Goal: Task Accomplishment & Management: Complete application form

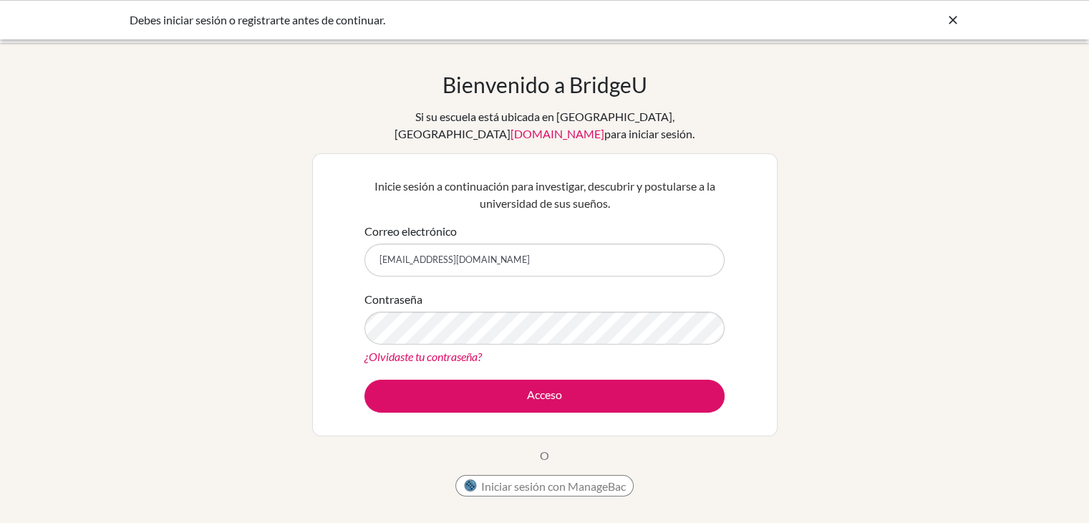
click at [475, 269] on form "Correo electrónico learningcentercoordinator@newportschool.edu.co Contraseña ¿O…" at bounding box center [544, 318] width 360 height 190
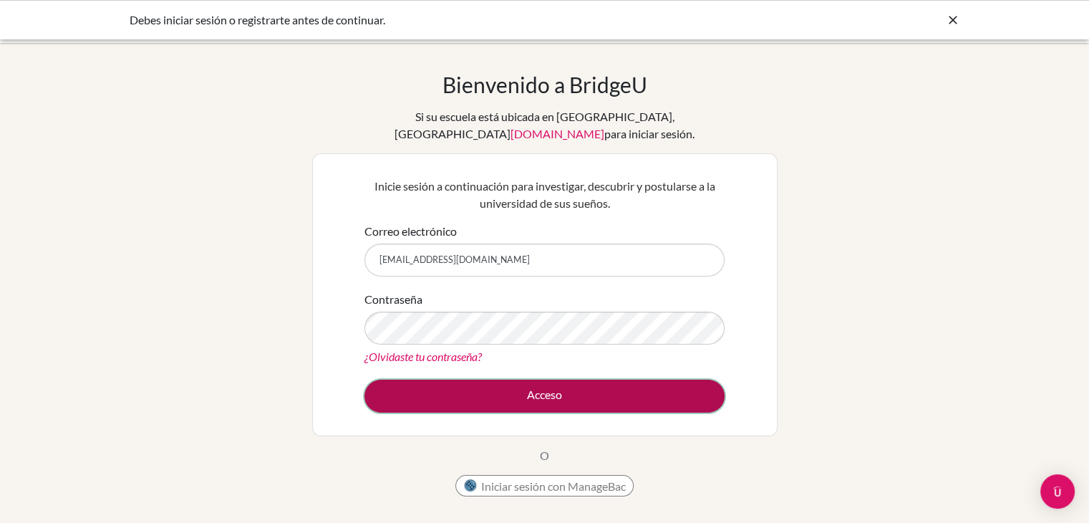
click at [515, 379] on button "Acceso" at bounding box center [544, 395] width 360 height 33
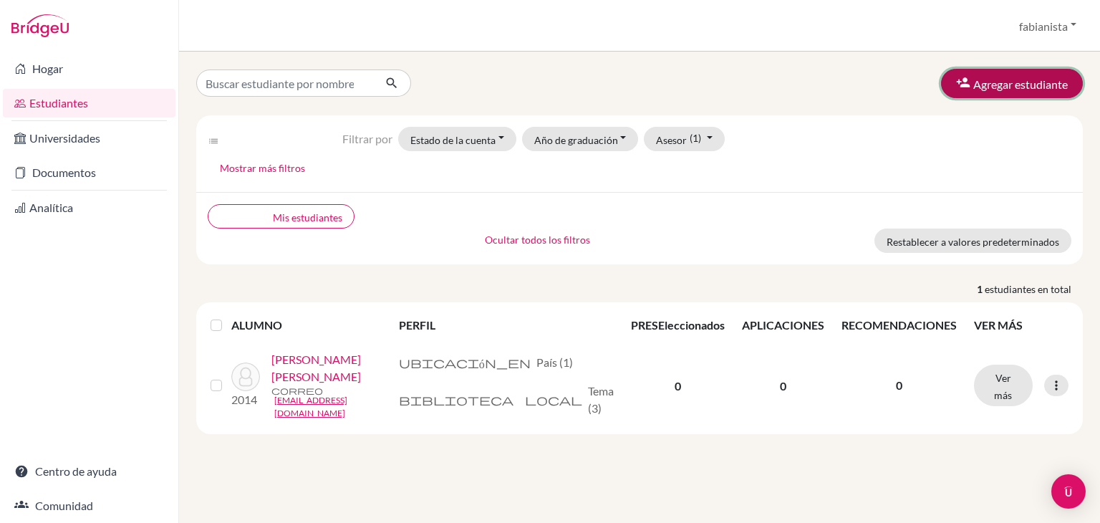
click at [1010, 92] on button "Agregar estudiante" at bounding box center [1012, 83] width 142 height 29
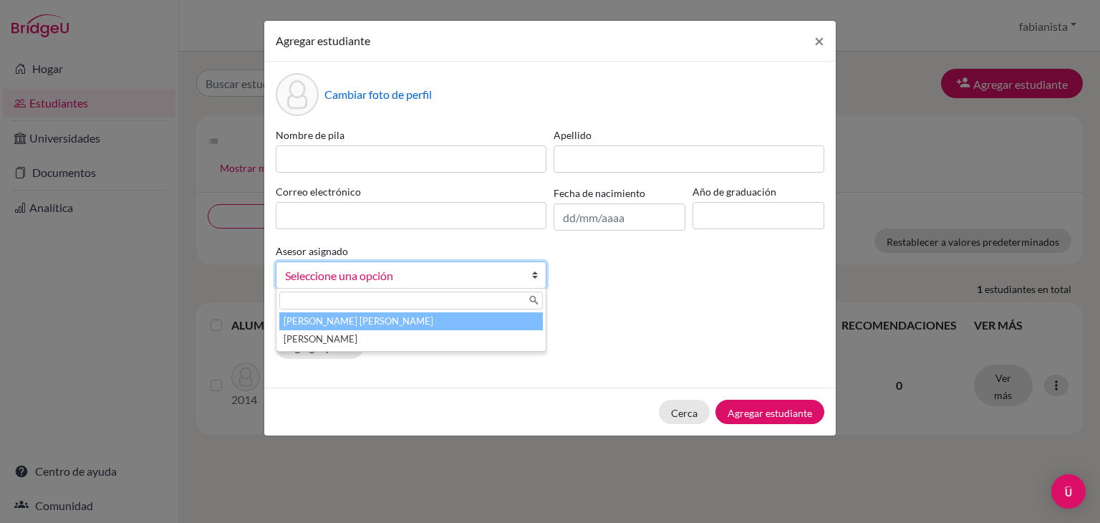
click at [424, 280] on span "Seleccione una opción" at bounding box center [401, 275] width 233 height 19
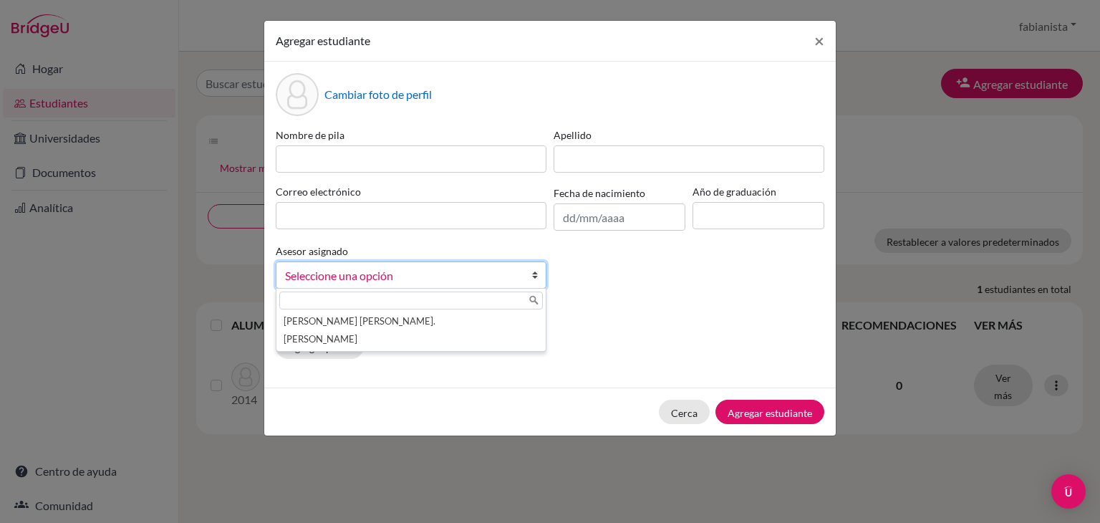
click at [692, 318] on p "Padres" at bounding box center [550, 319] width 548 height 17
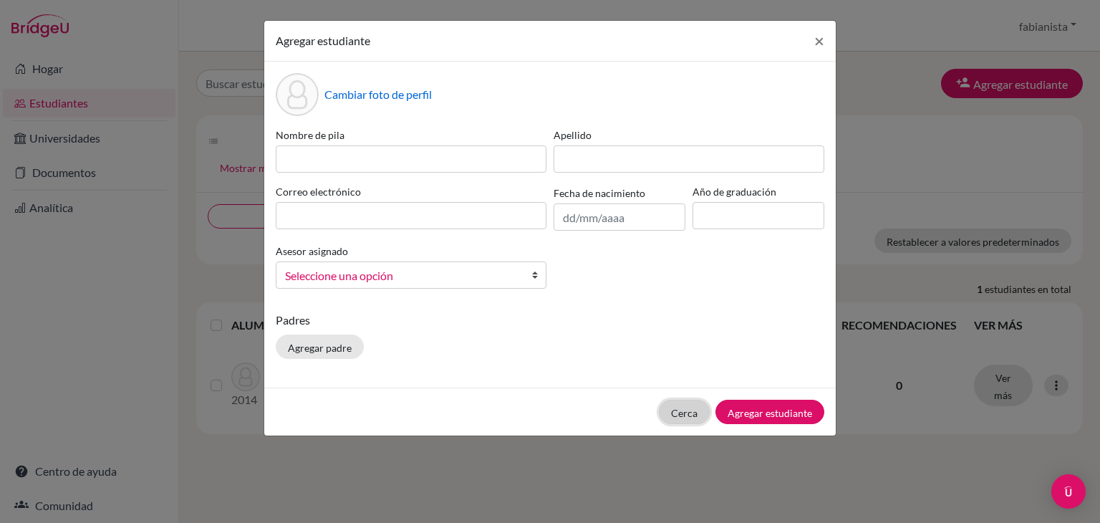
click at [679, 415] on font "Cerca" at bounding box center [684, 413] width 26 height 12
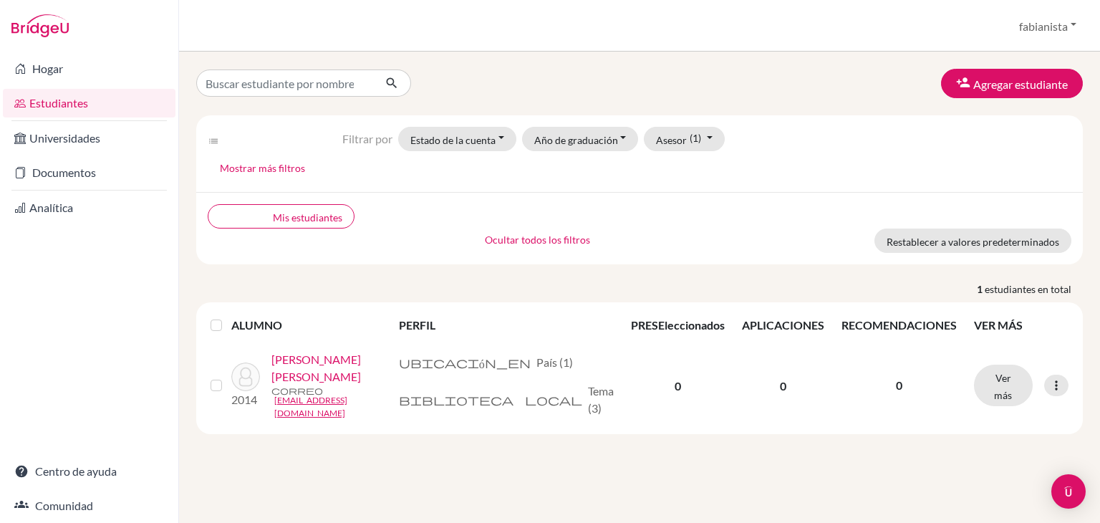
click at [1034, 40] on div "Descripción general de los estudiantes fabianista Perfil Entornos escolares Fin…" at bounding box center [639, 26] width 921 height 52
click at [1039, 24] on font "fabianista" at bounding box center [1043, 26] width 49 height 14
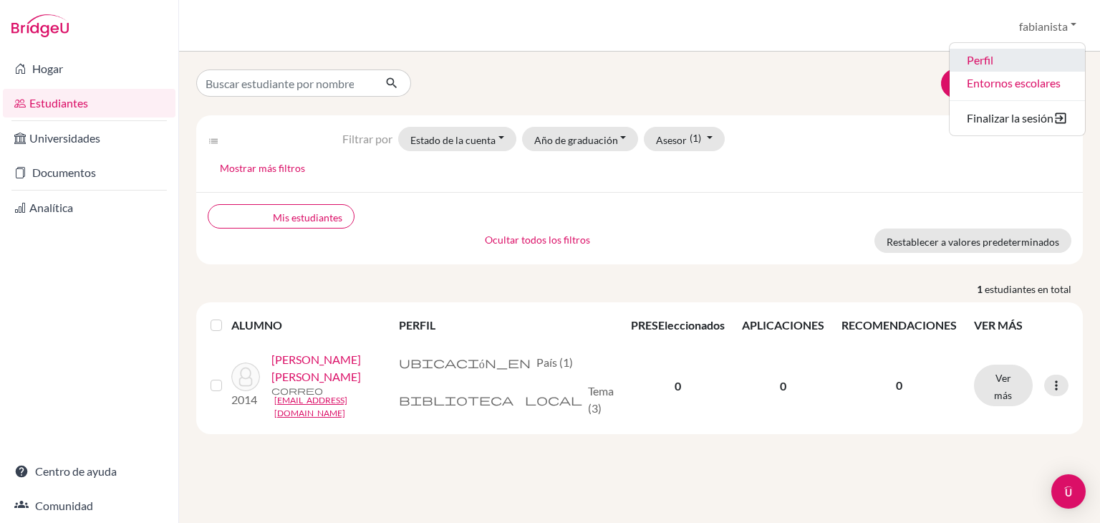
click at [989, 62] on font "Perfil" at bounding box center [979, 60] width 26 height 14
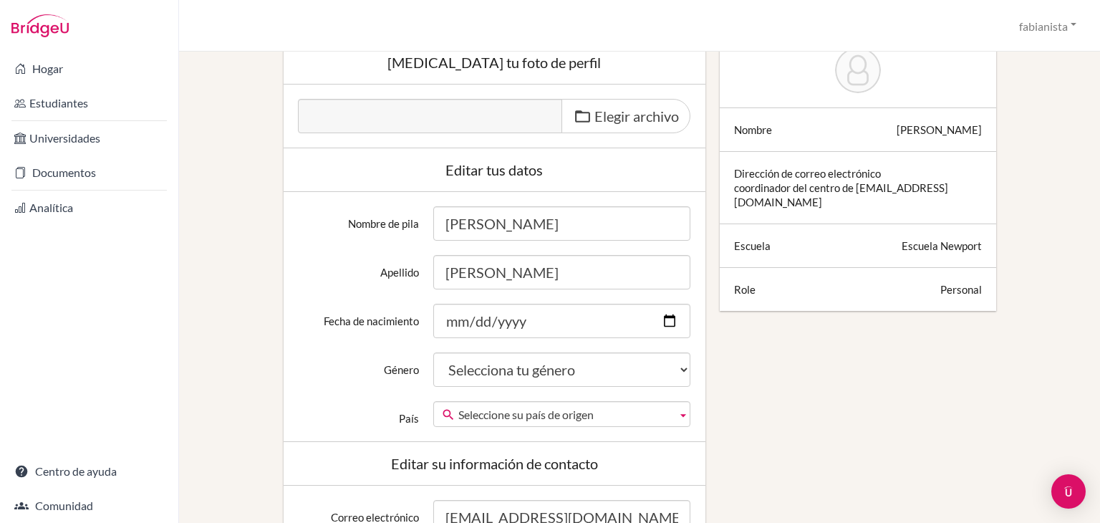
scroll to position [143, 0]
click at [667, 327] on input "Fecha de nacimiento" at bounding box center [561, 320] width 257 height 34
type input "[DATE]"
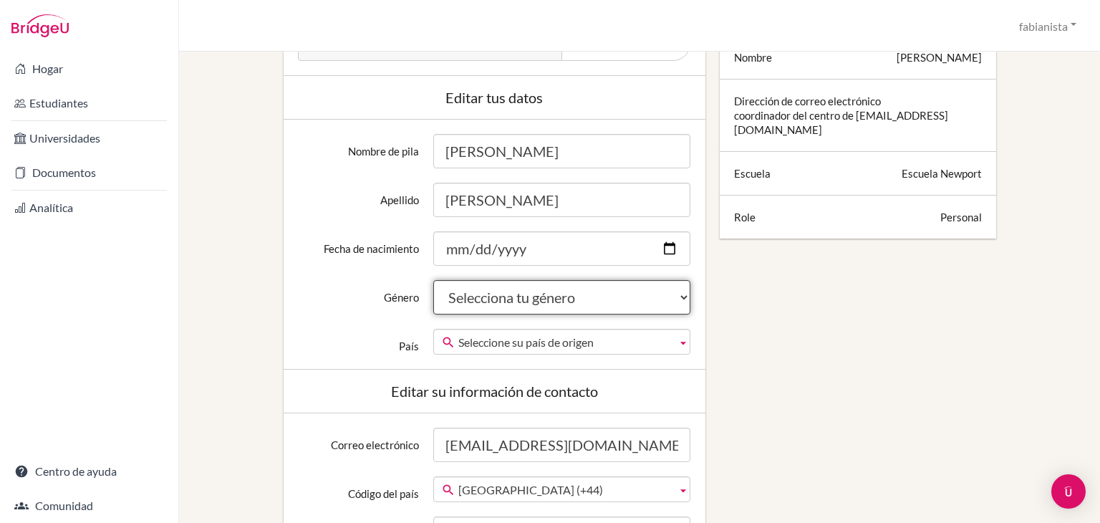
click at [566, 294] on select "Selecciona tu género Femenino Masculino Ni" at bounding box center [561, 297] width 257 height 34
select select "male"
click at [433, 280] on select "Selecciona tu género Femenino Masculino Ni" at bounding box center [561, 297] width 257 height 34
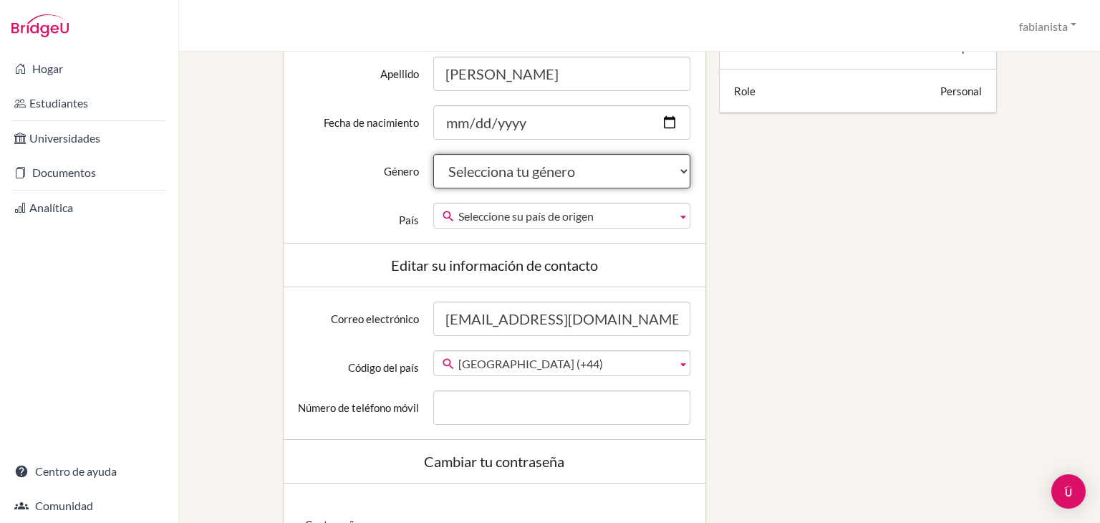
scroll to position [358, 0]
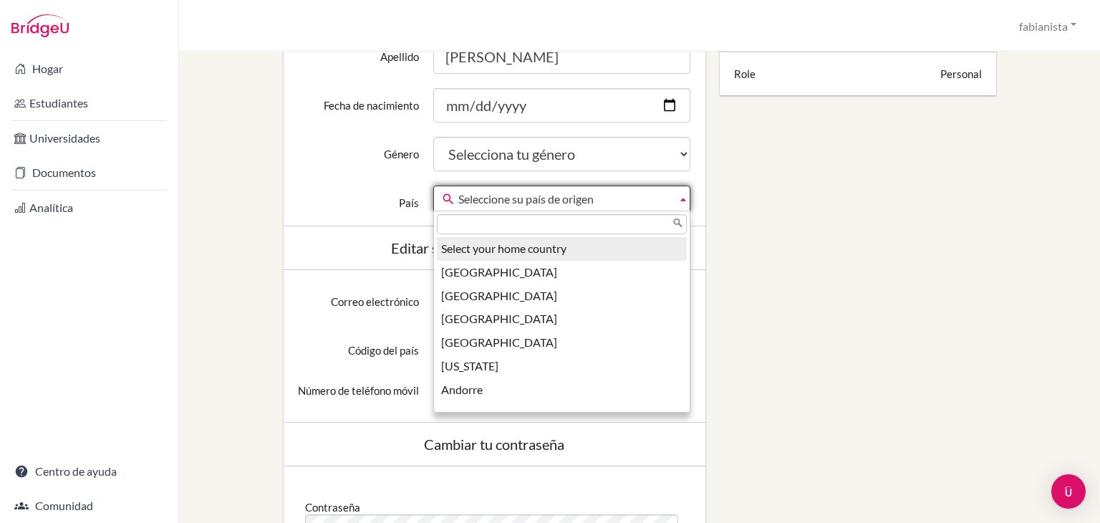
click at [609, 201] on span "Seleccione su país de origen" at bounding box center [564, 199] width 213 height 26
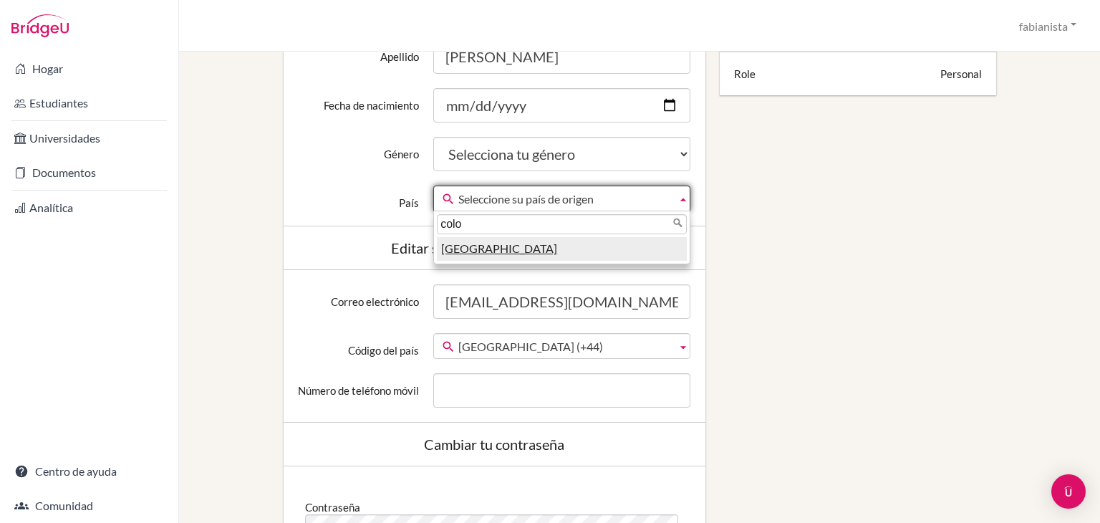
type input "colo"
click at [452, 250] on font "Colombia" at bounding box center [499, 248] width 116 height 14
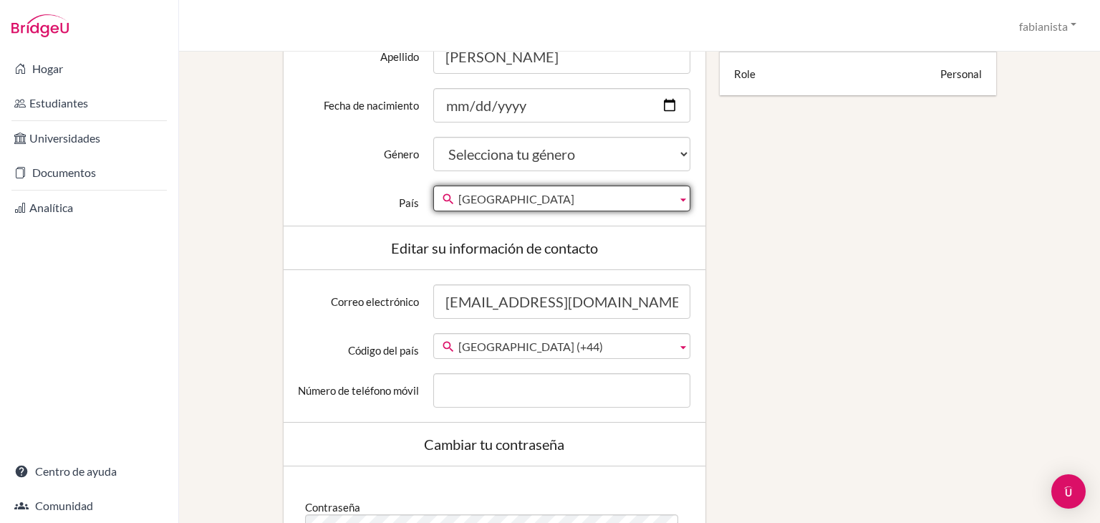
click at [677, 345] on b at bounding box center [683, 346] width 13 height 24
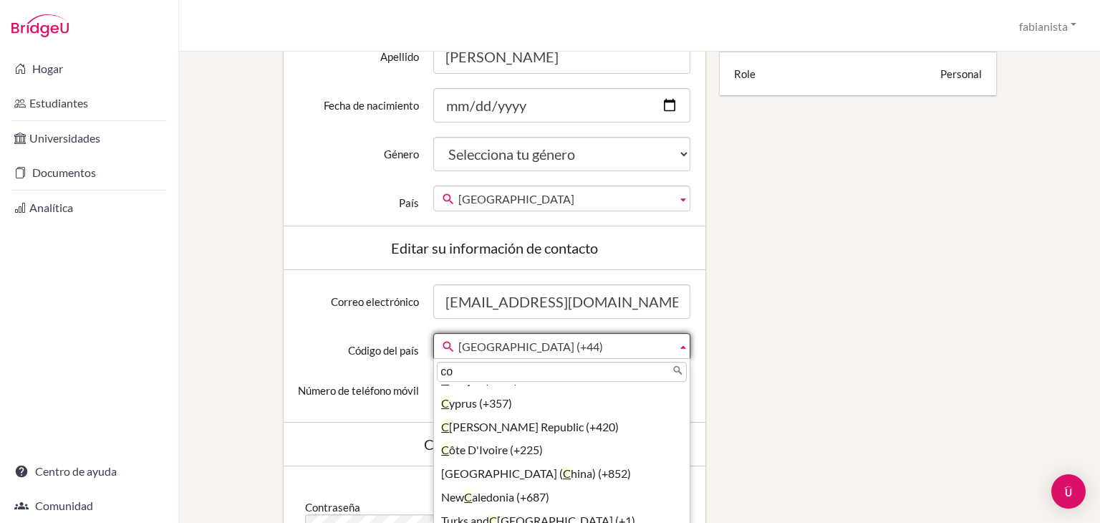
scroll to position [0, 0]
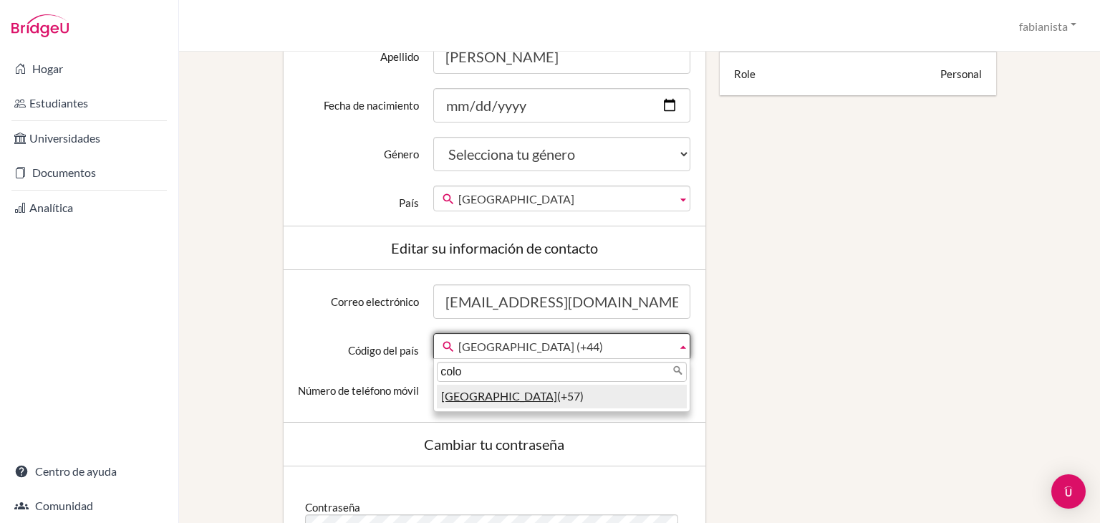
type input "colo"
click at [557, 399] on font "(+57)" at bounding box center [570, 396] width 26 height 14
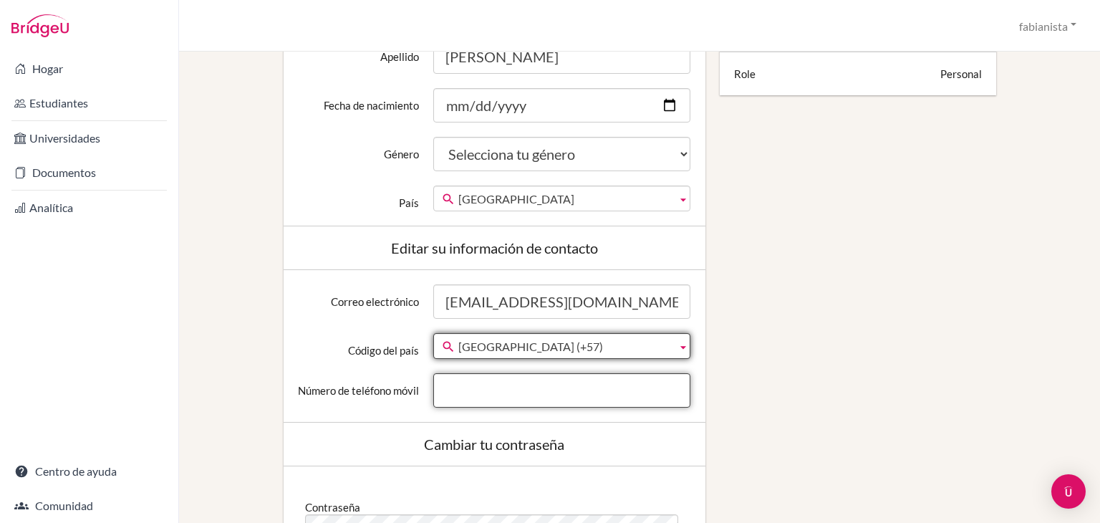
click at [473, 391] on input "Número de teléfono móvil" at bounding box center [561, 390] width 257 height 34
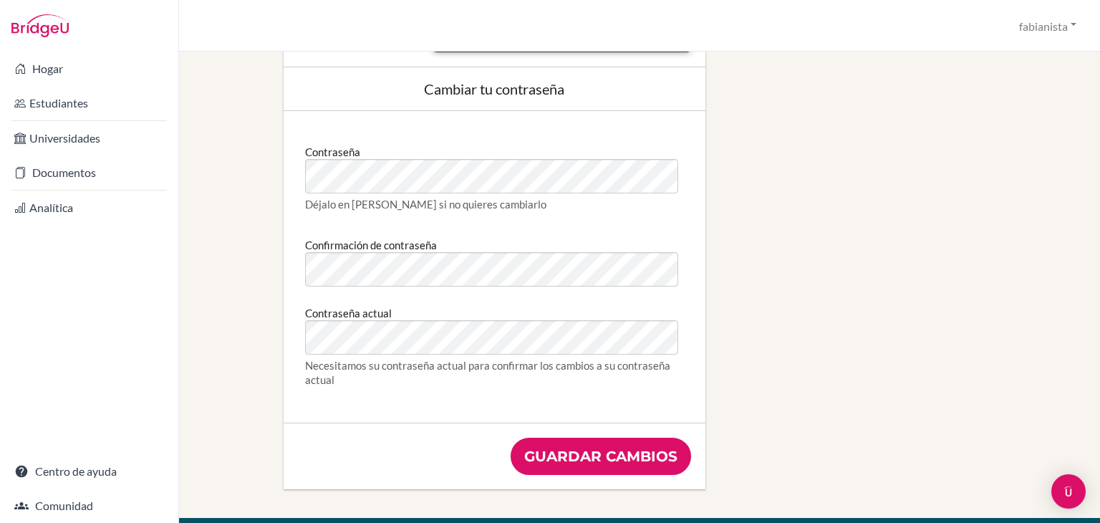
scroll to position [716, 0]
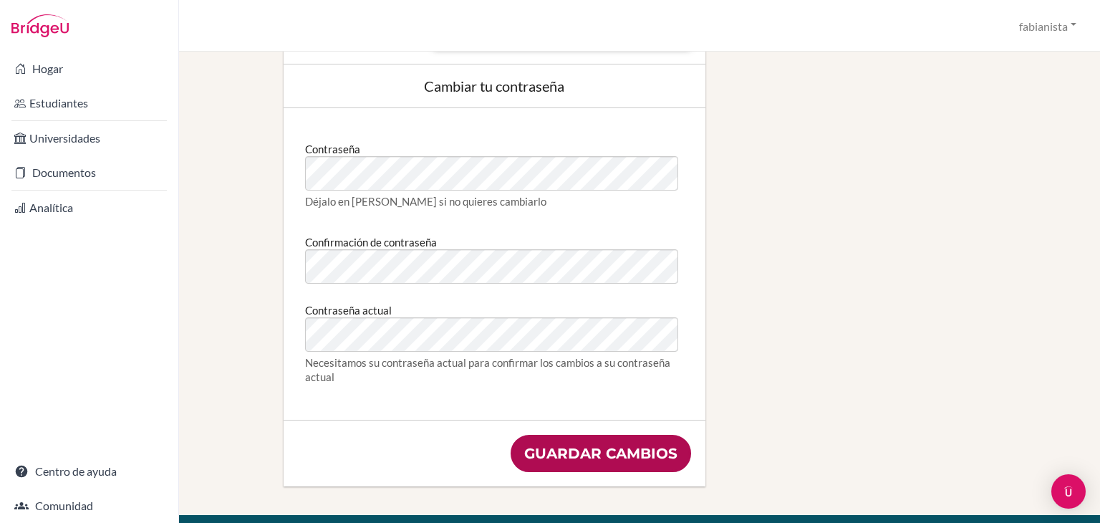
type input "3156507783"
click at [581, 455] on input "Guardar cambios" at bounding box center [600, 453] width 180 height 37
type input "Save changes"
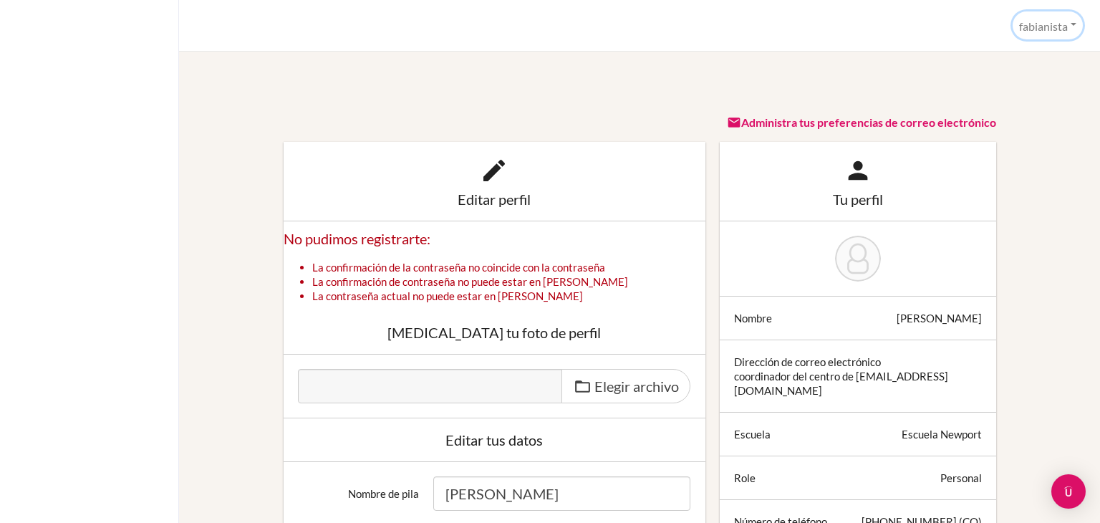
click at [1034, 24] on font "fabianista" at bounding box center [1043, 26] width 49 height 14
click at [981, 56] on font "Perfil" at bounding box center [977, 59] width 26 height 14
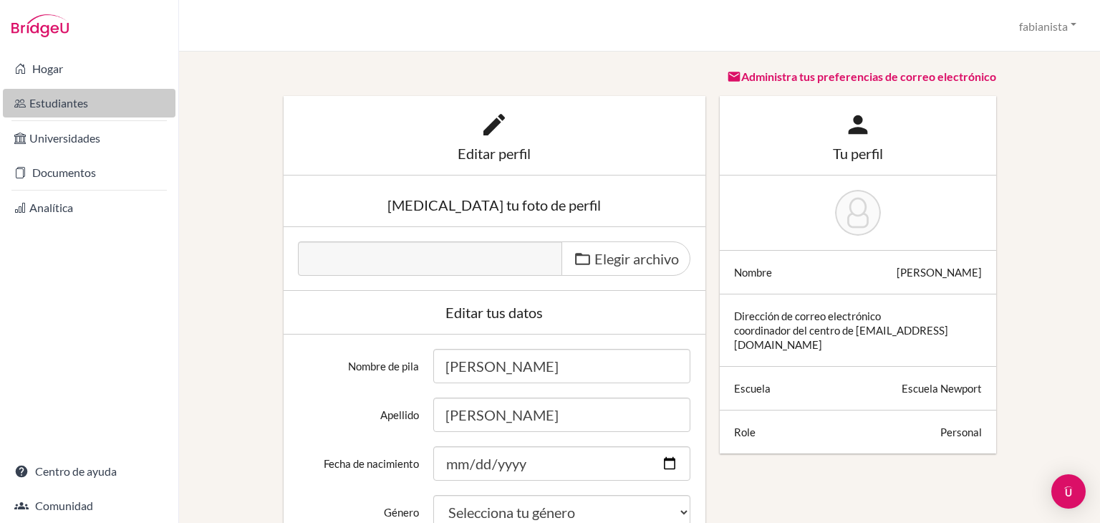
click at [52, 107] on font "Estudiantes" at bounding box center [58, 103] width 59 height 14
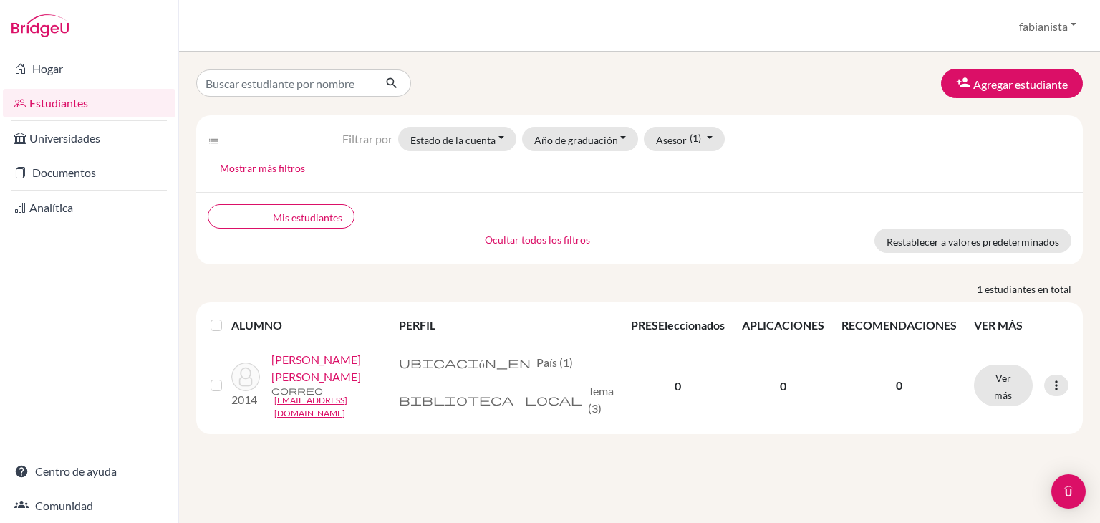
click at [271, 167] on font "Mostrar más filtros" at bounding box center [262, 168] width 85 height 12
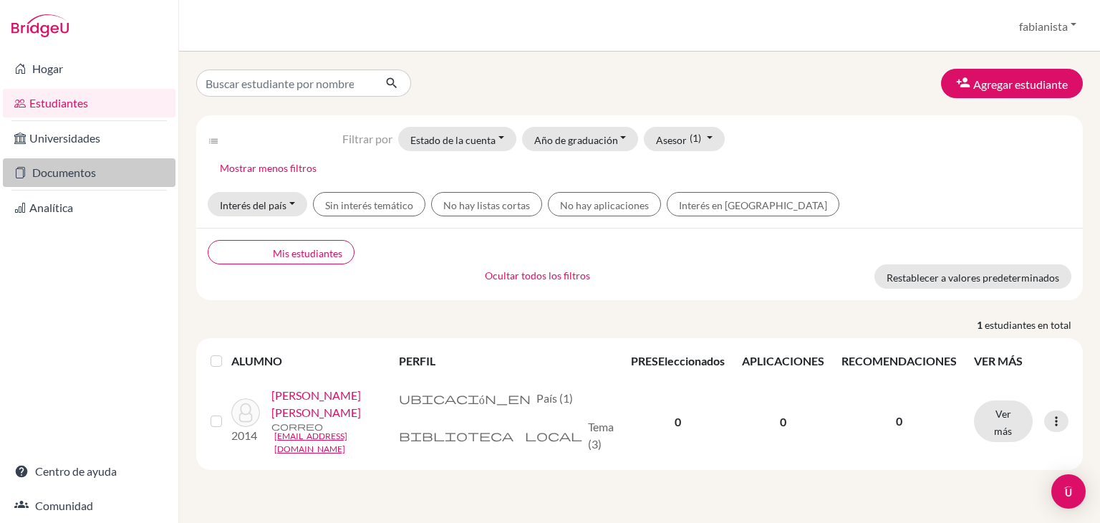
click at [64, 178] on font "Documentos" at bounding box center [64, 172] width 64 height 14
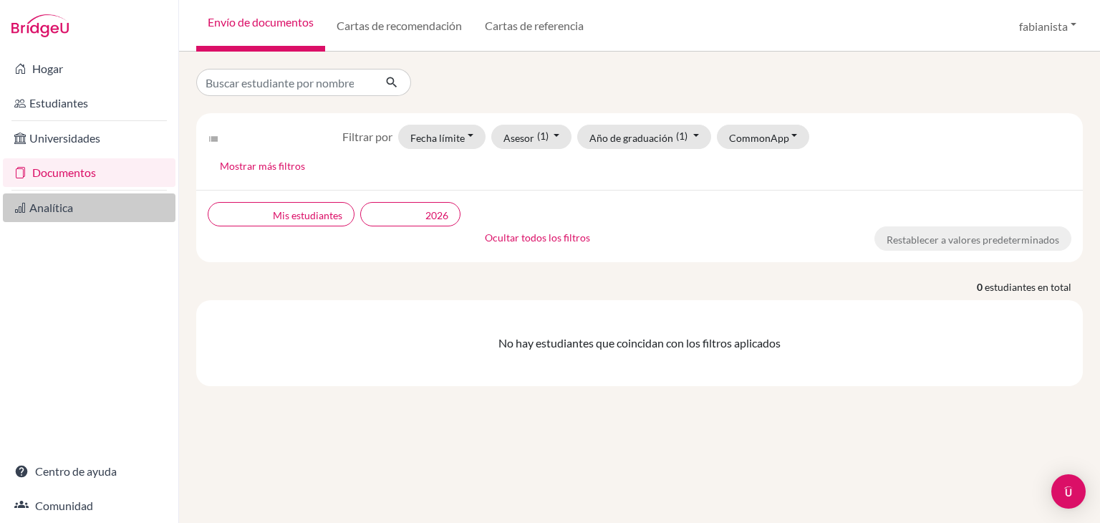
click at [42, 201] on font "Analítica" at bounding box center [51, 207] width 44 height 14
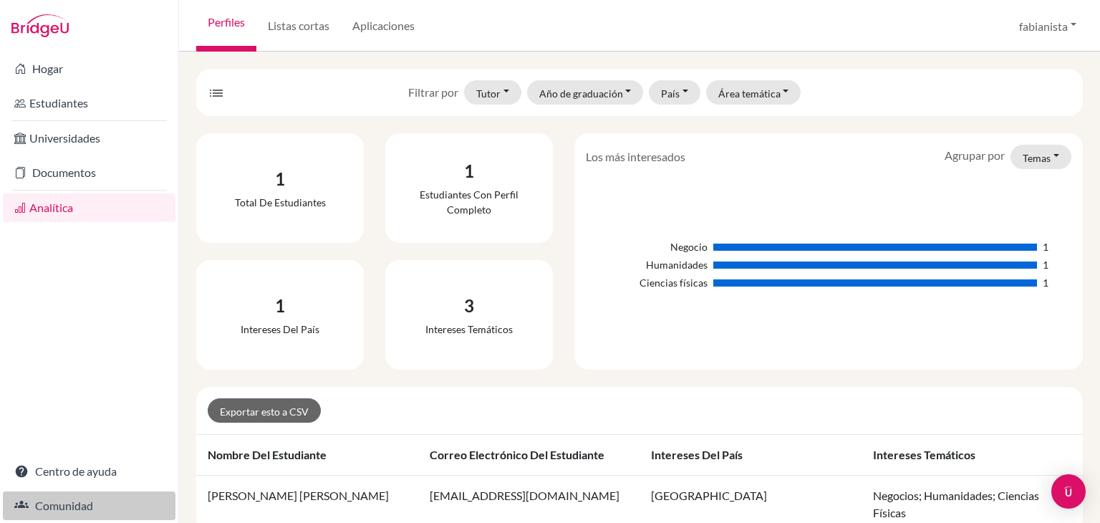
click at [55, 510] on font "Comunidad" at bounding box center [64, 505] width 58 height 14
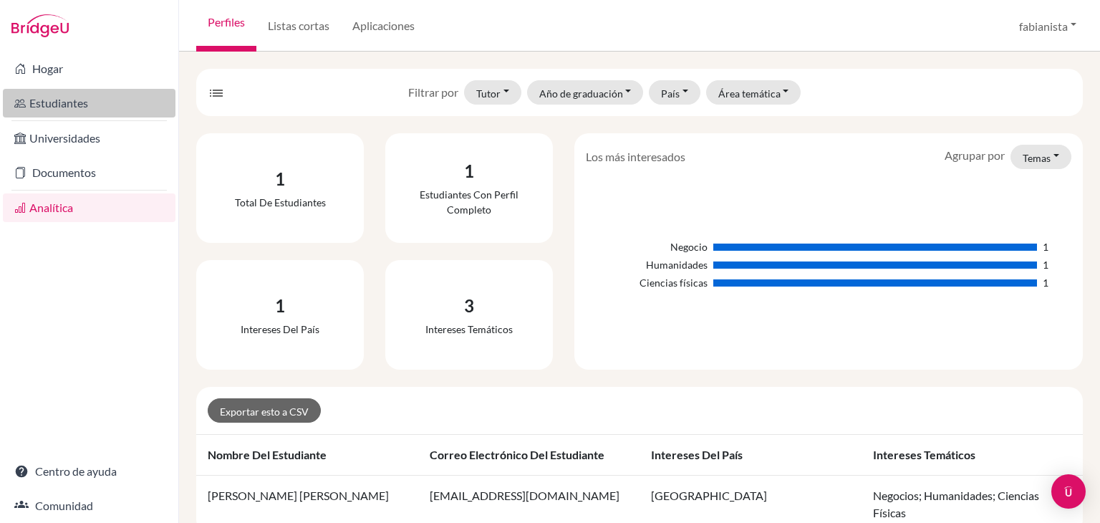
click at [62, 105] on font "Estudiantes" at bounding box center [58, 103] width 59 height 14
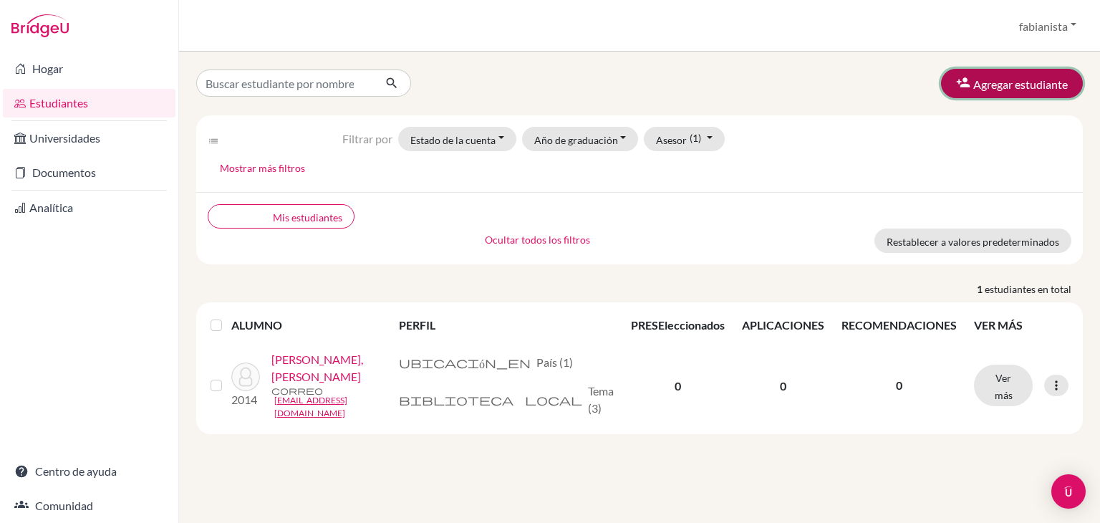
click at [1019, 89] on font "Agregar estudiante" at bounding box center [1020, 84] width 94 height 14
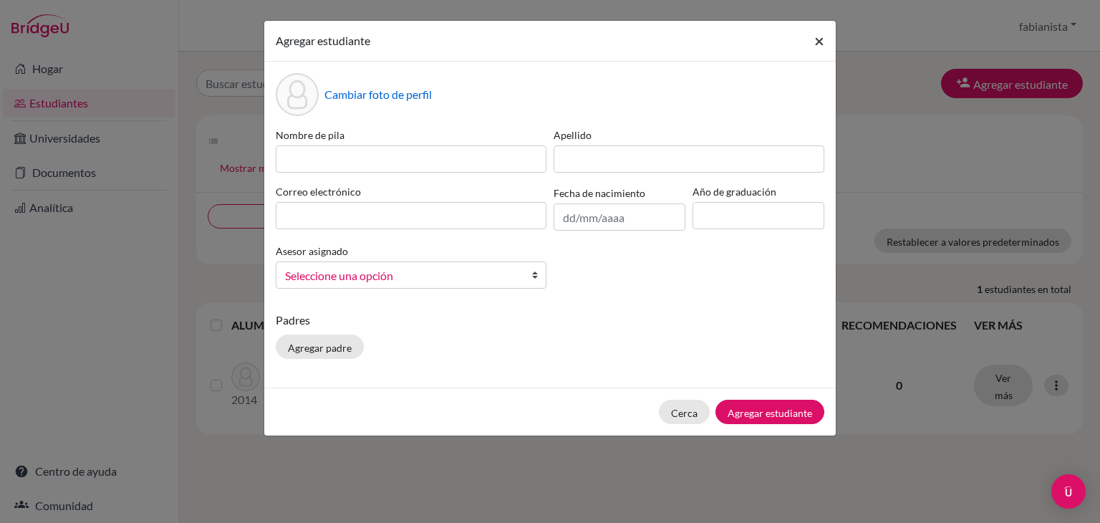
click at [824, 43] on button "×" at bounding box center [819, 41] width 33 height 40
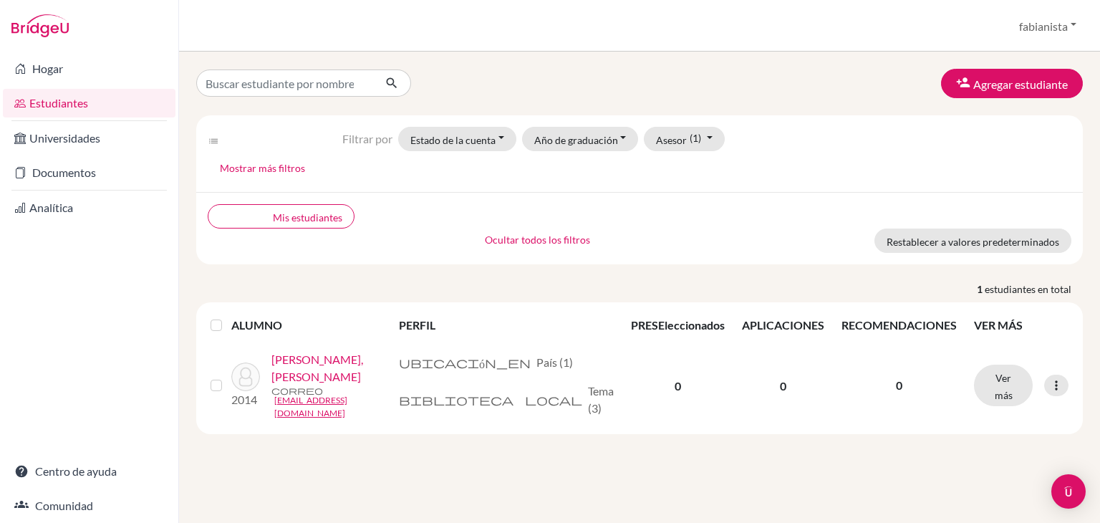
click at [210, 144] on font "lista de filtros" at bounding box center [274, 140] width 132 height 11
click at [273, 211] on font "Mis estudiantes" at bounding box center [307, 217] width 69 height 12
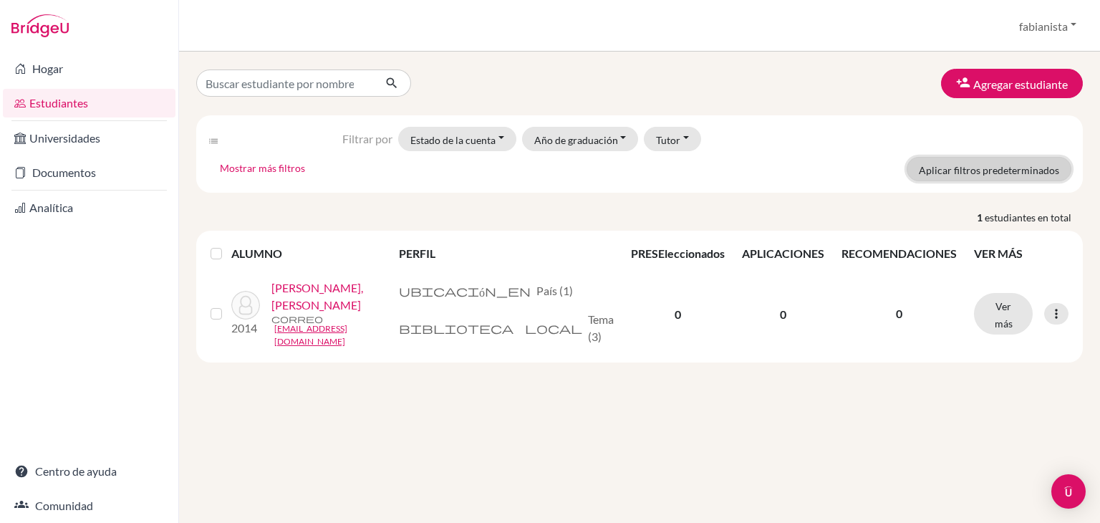
click at [1001, 169] on font "Aplicar filtros predeterminados" at bounding box center [988, 170] width 140 height 12
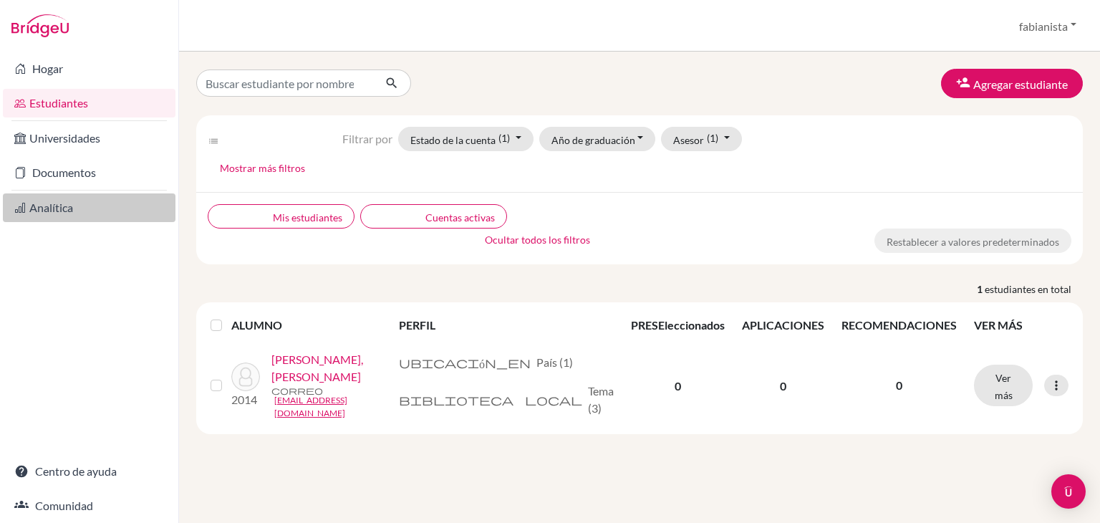
click at [62, 203] on font "Analítica" at bounding box center [51, 207] width 44 height 14
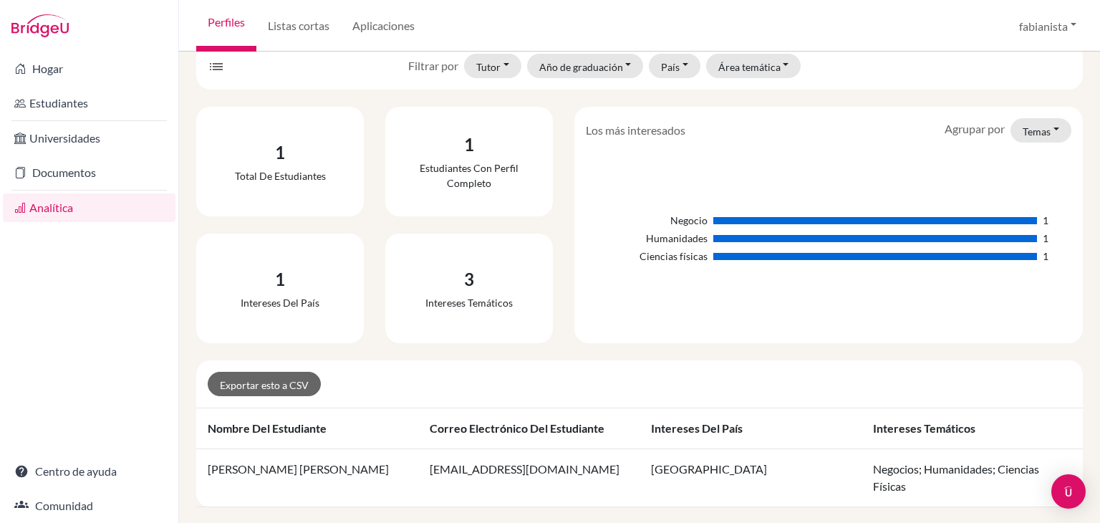
scroll to position [41, 0]
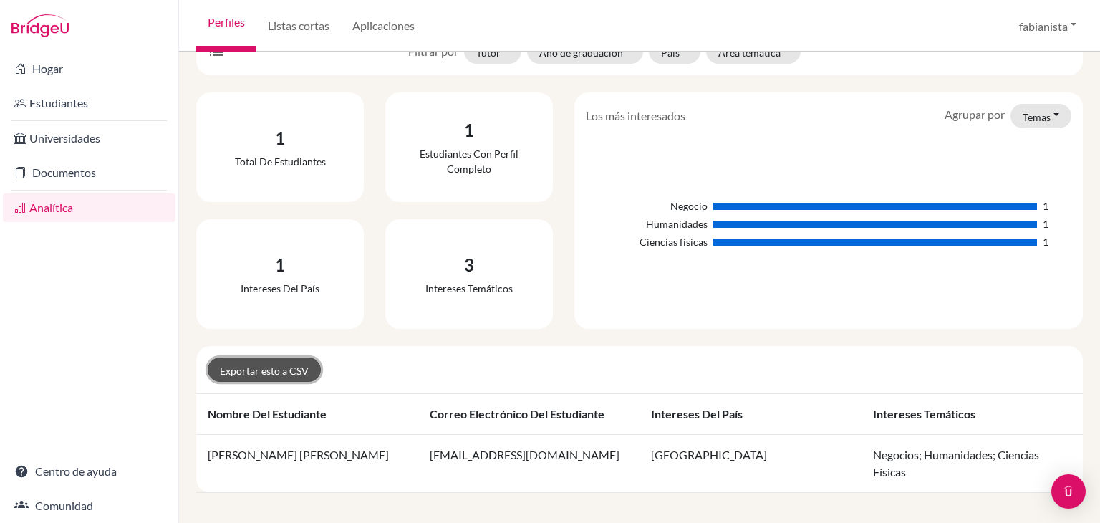
click at [273, 367] on font "Exportar esto a CSV" at bounding box center [264, 370] width 89 height 12
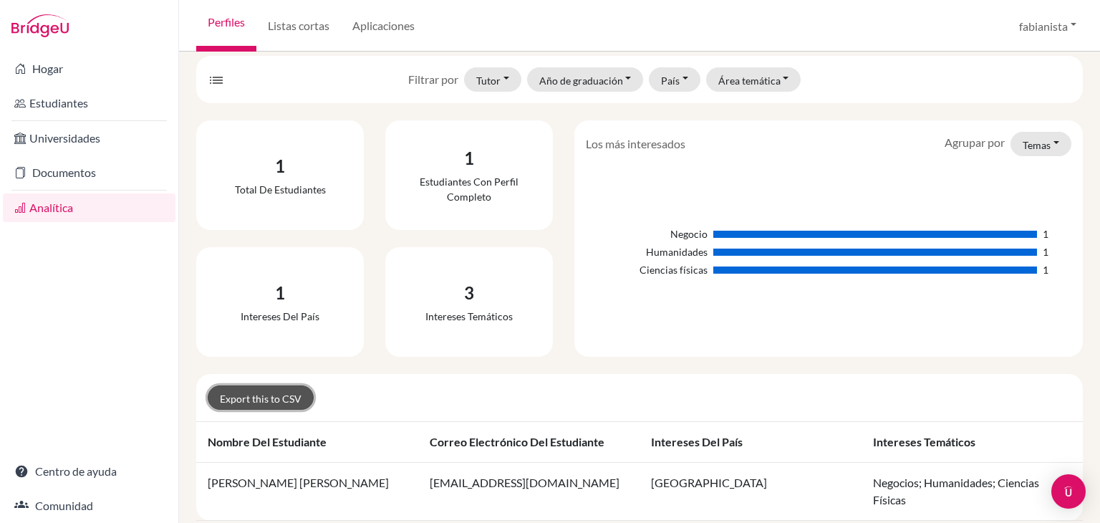
scroll to position [0, 0]
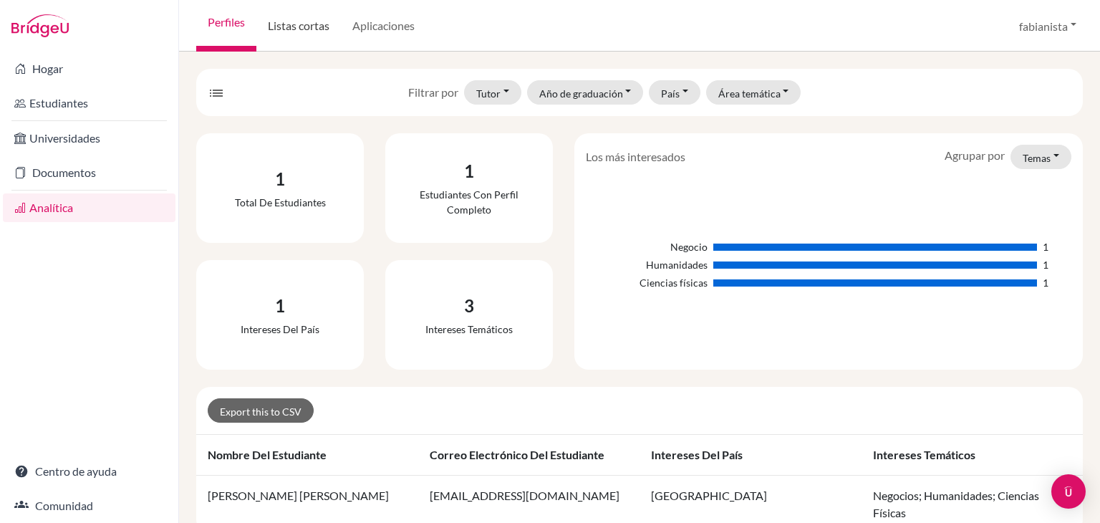
click at [305, 29] on font "Listas cortas" at bounding box center [299, 26] width 62 height 14
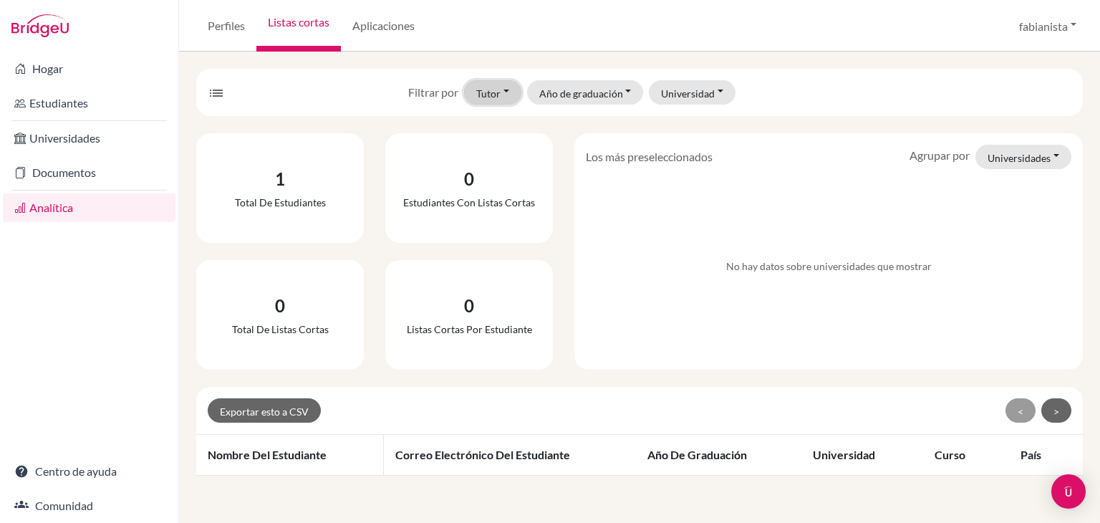
click at [502, 92] on button "Tutor" at bounding box center [492, 92] width 57 height 24
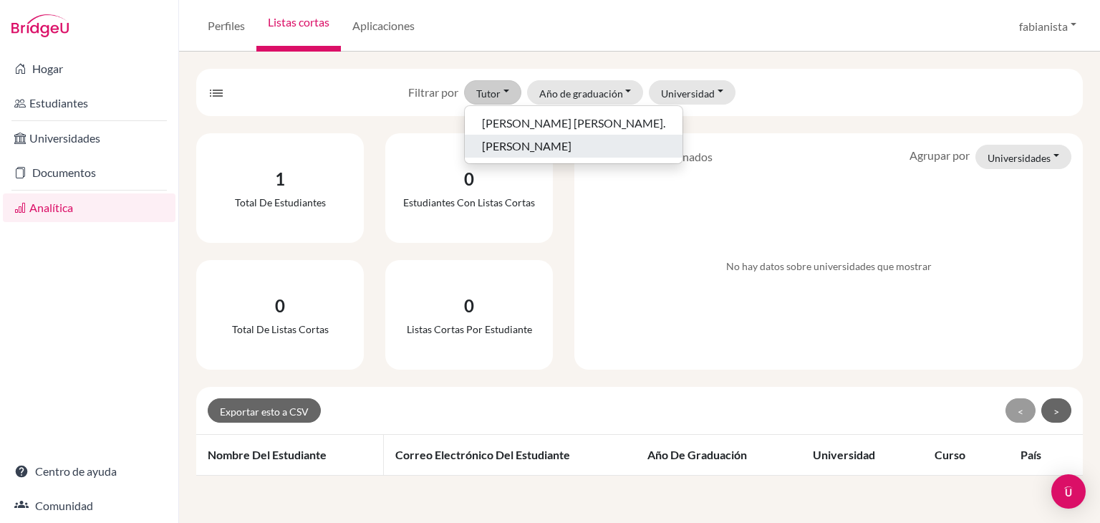
click at [525, 147] on font "[PERSON_NAME]" at bounding box center [526, 146] width 89 height 14
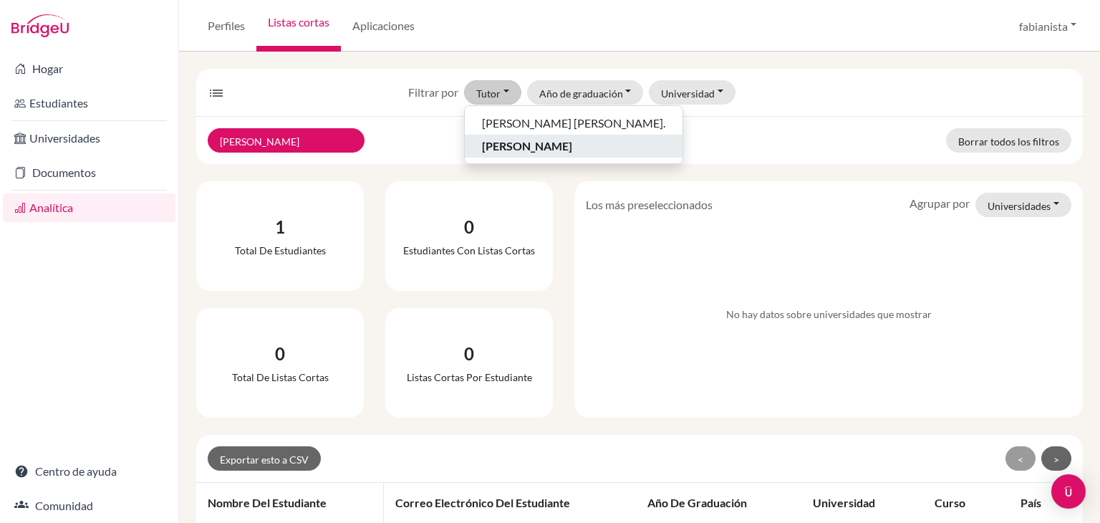
click at [718, 281] on div "No hay datos sobre universidades que mostrar" at bounding box center [828, 314] width 485 height 183
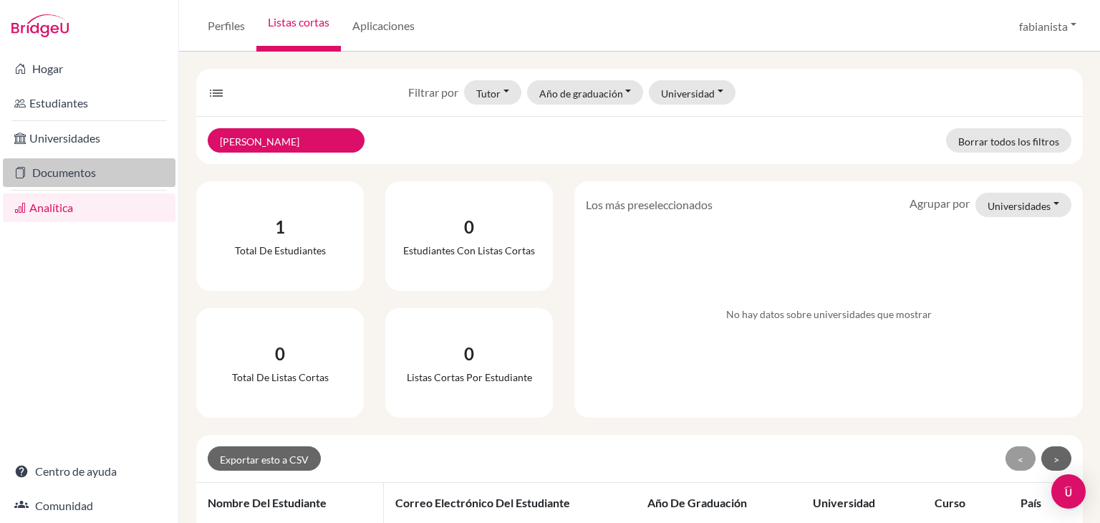
click at [49, 172] on font "Documentos" at bounding box center [64, 172] width 64 height 14
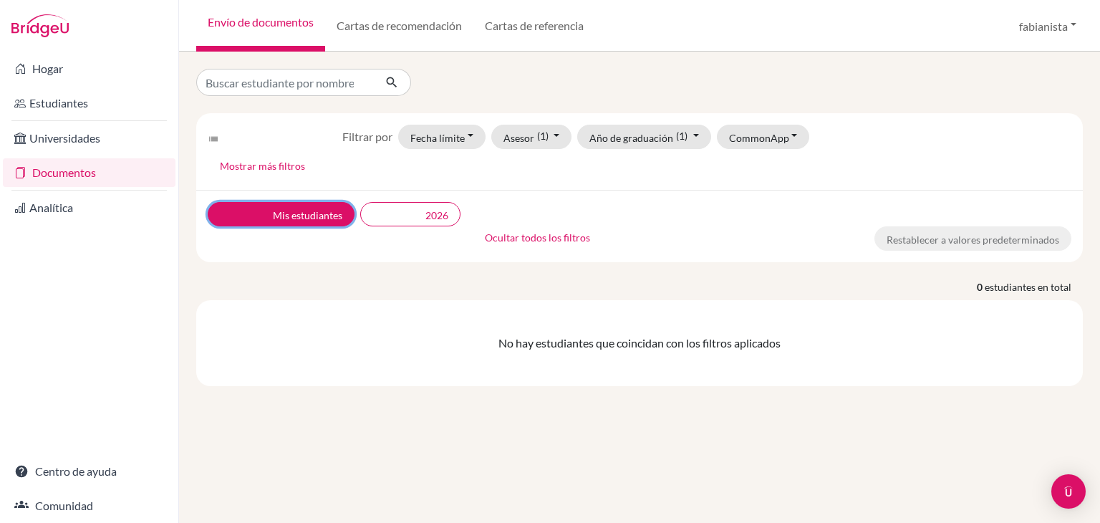
click at [273, 214] on font "Mis estudiantes" at bounding box center [307, 215] width 69 height 12
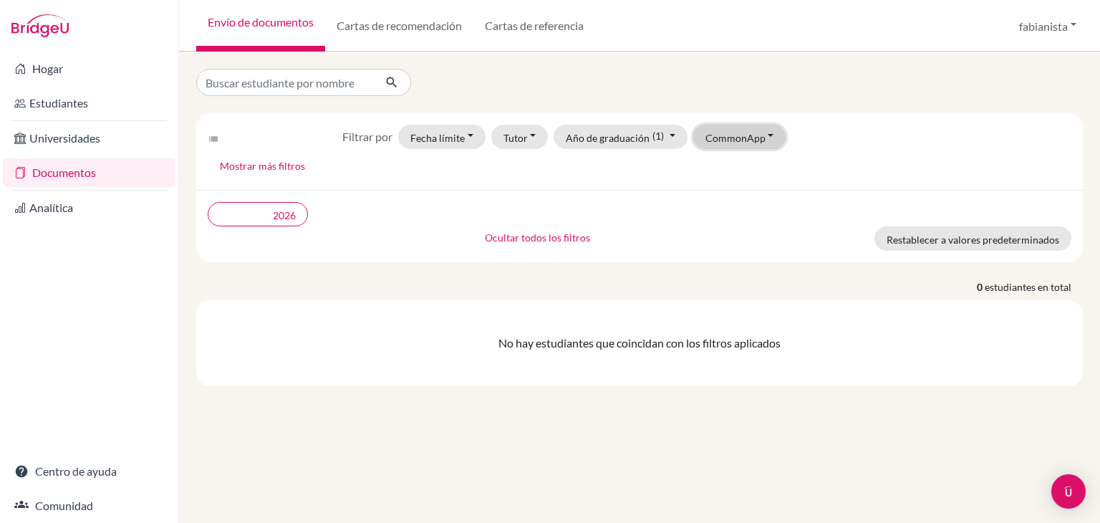
click at [764, 139] on button "CommonApp" at bounding box center [739, 137] width 93 height 24
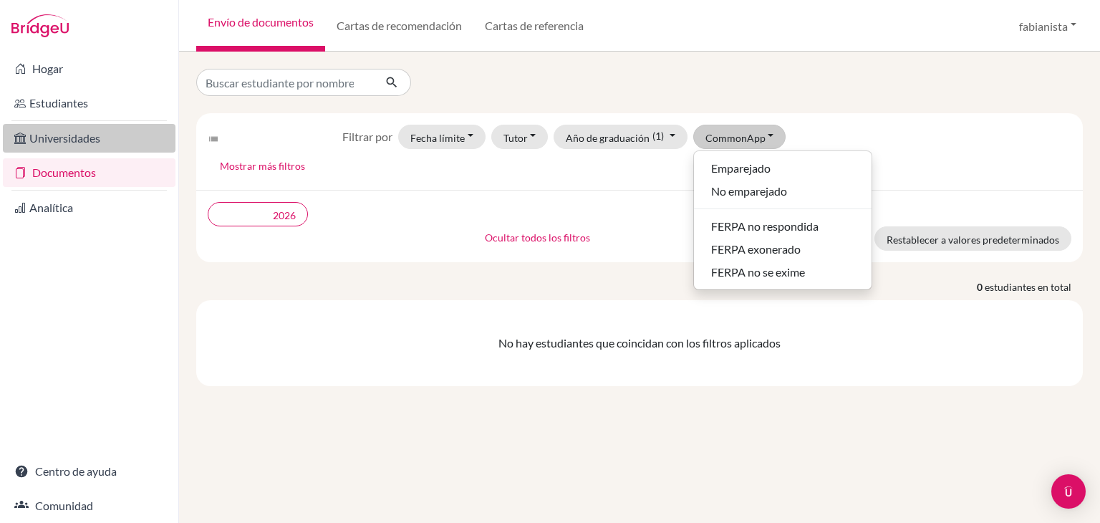
click at [65, 141] on font "Universidades" at bounding box center [64, 138] width 71 height 14
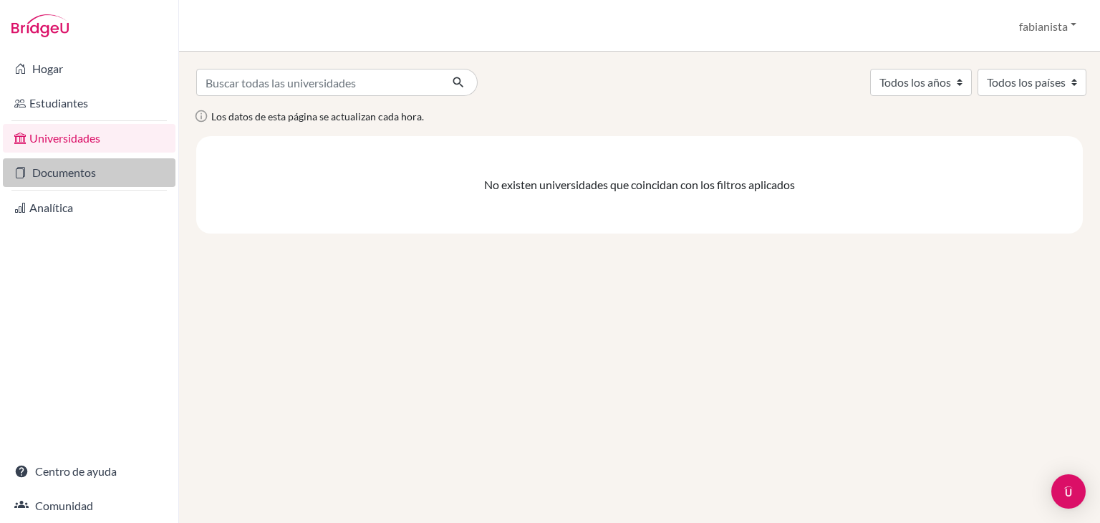
click at [47, 176] on font "Documentos" at bounding box center [64, 172] width 64 height 14
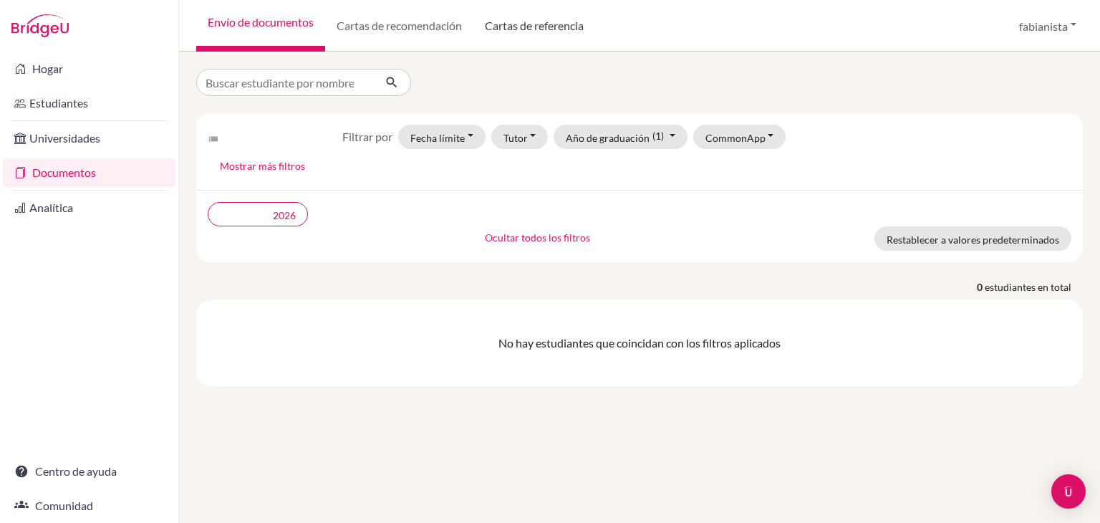
click at [523, 35] on link "Cartas de referencia" at bounding box center [534, 26] width 122 height 52
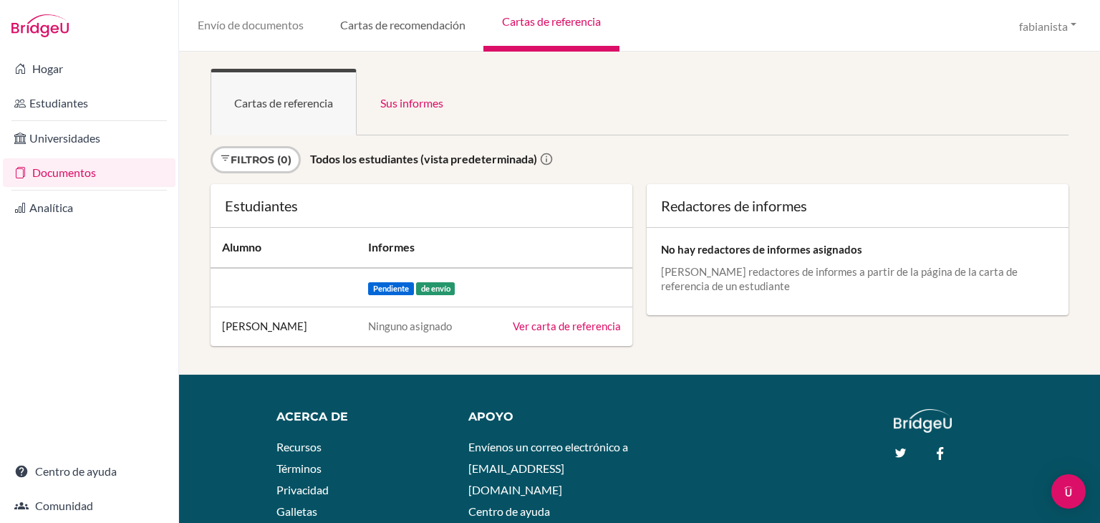
click at [412, 35] on link "Cartas de recomendación" at bounding box center [402, 26] width 162 height 52
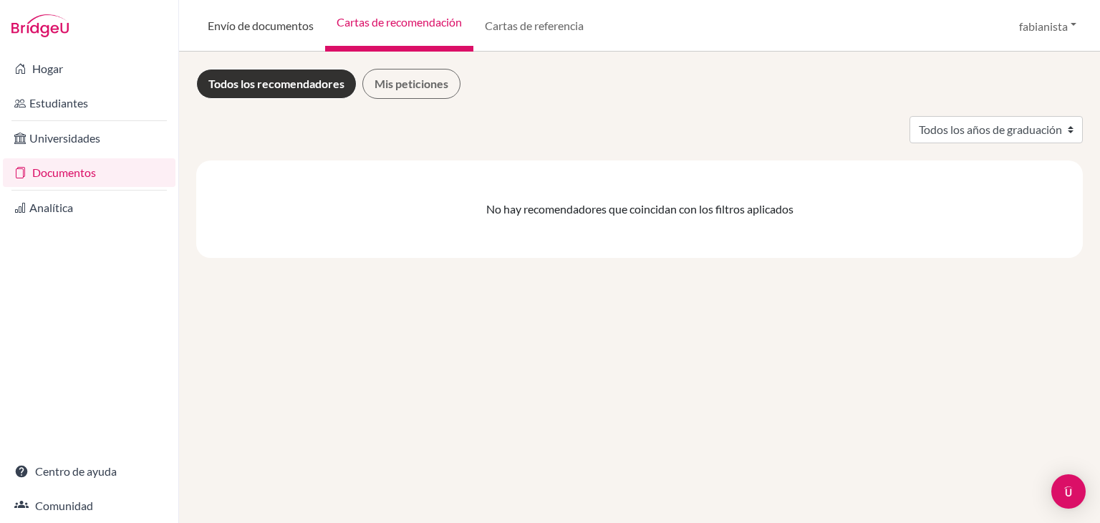
click at [260, 29] on font "Envío de documentos" at bounding box center [261, 26] width 106 height 14
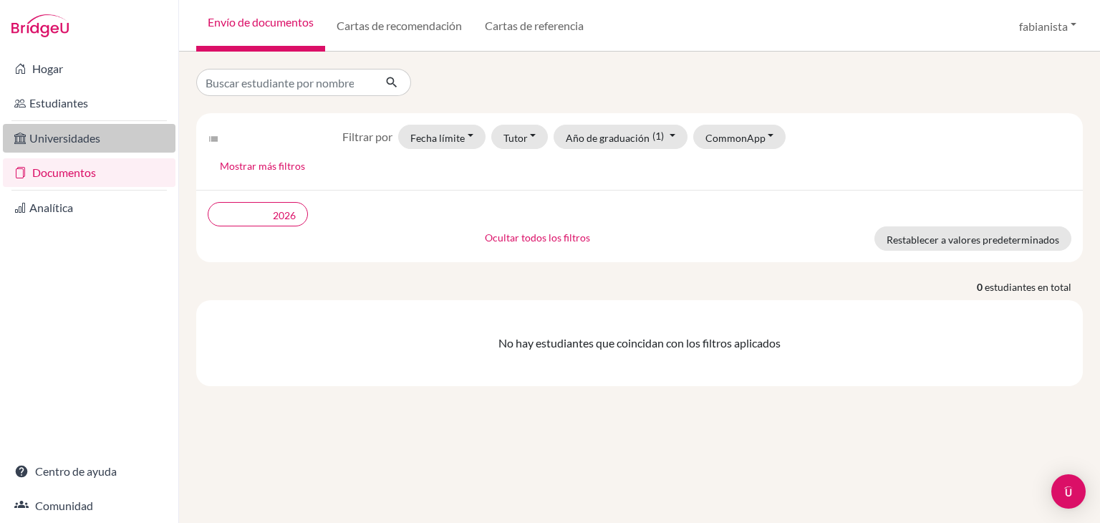
click at [59, 140] on font "Universidades" at bounding box center [64, 138] width 71 height 14
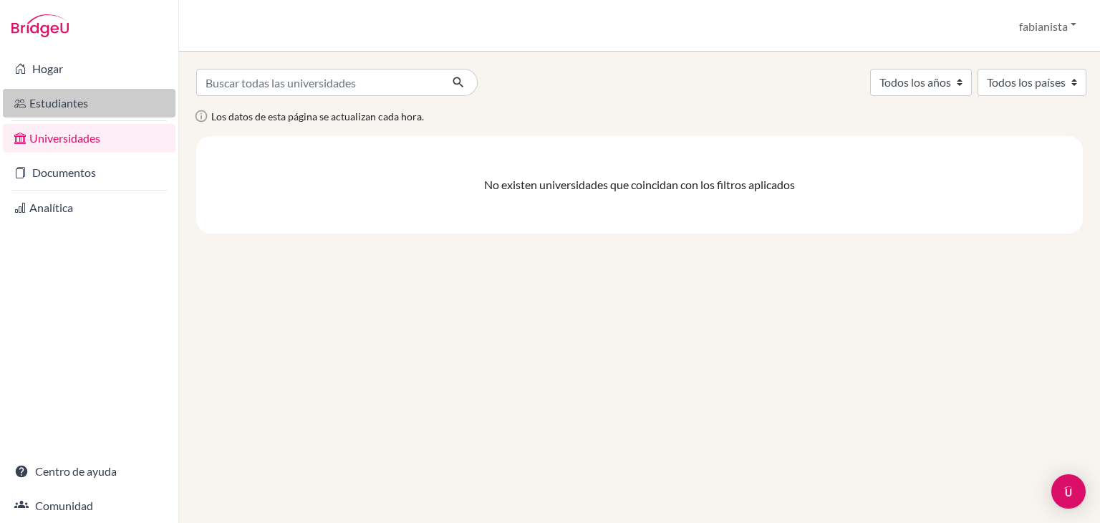
click at [53, 109] on font "Estudiantes" at bounding box center [58, 103] width 59 height 14
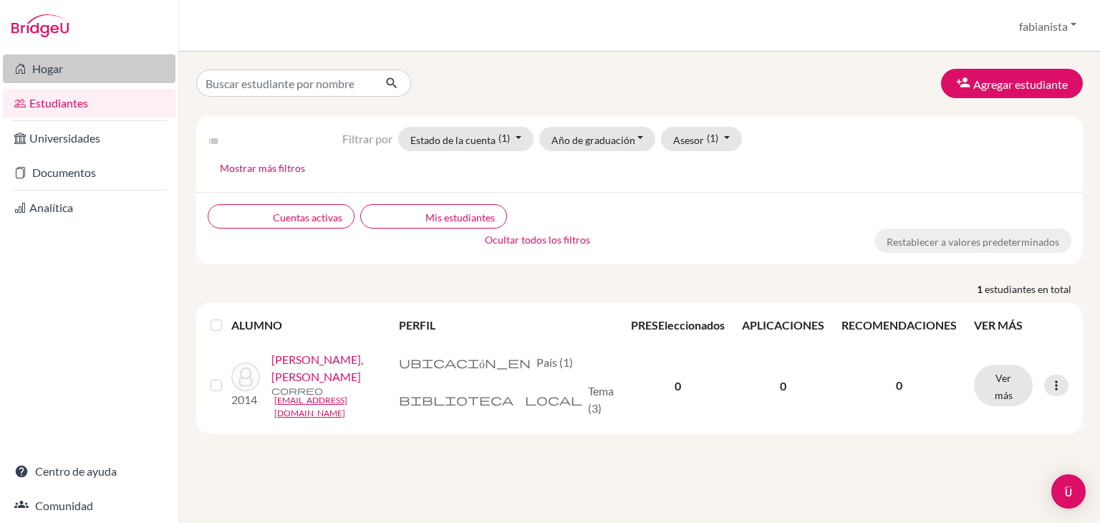
click at [43, 71] on font "Hogar" at bounding box center [47, 69] width 31 height 14
click at [213, 140] on font "lista de filtros" at bounding box center [274, 140] width 132 height 11
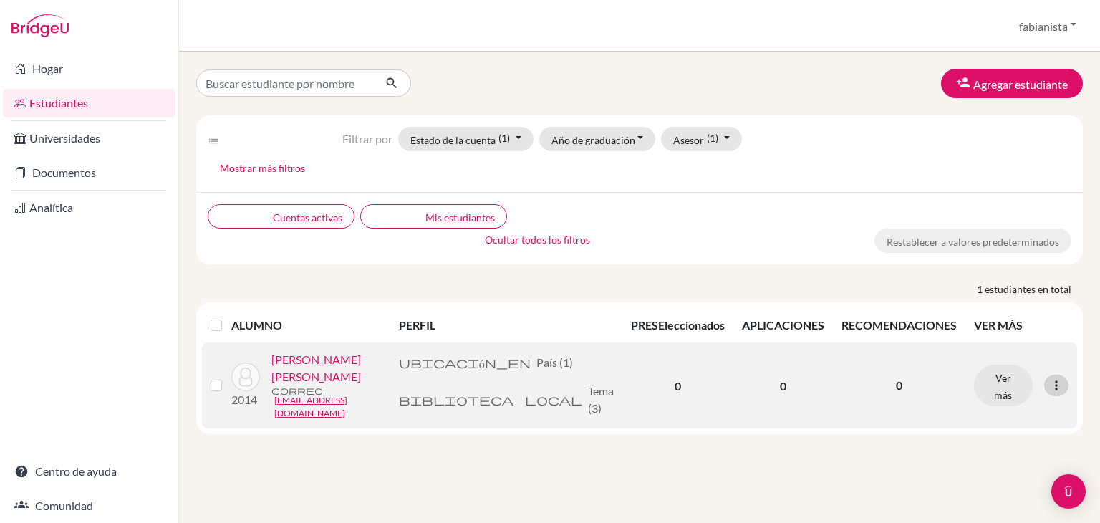
click at [1062, 381] on icon at bounding box center [1056, 385] width 14 height 14
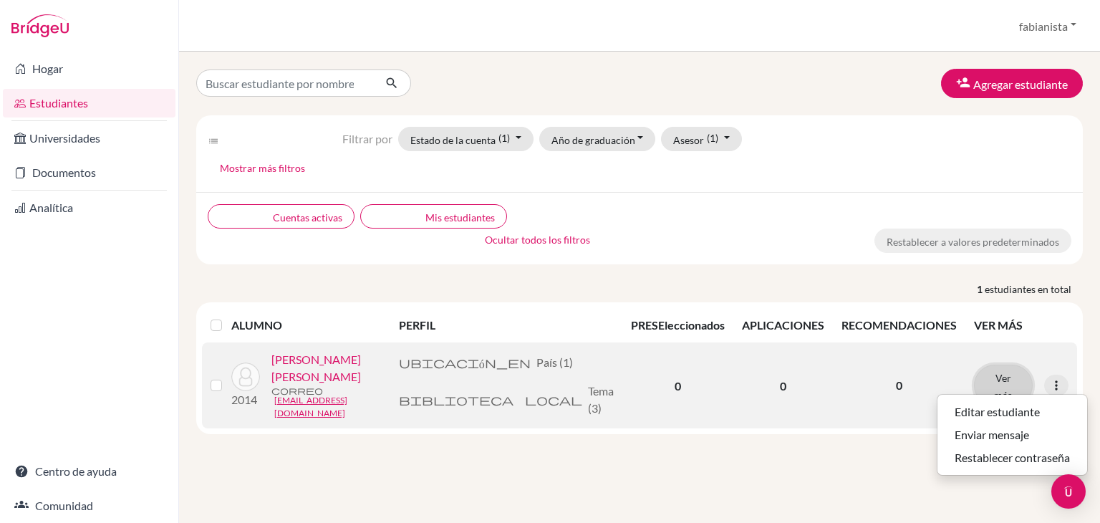
click at [1005, 379] on font "Ver más" at bounding box center [1003, 384] width 18 height 29
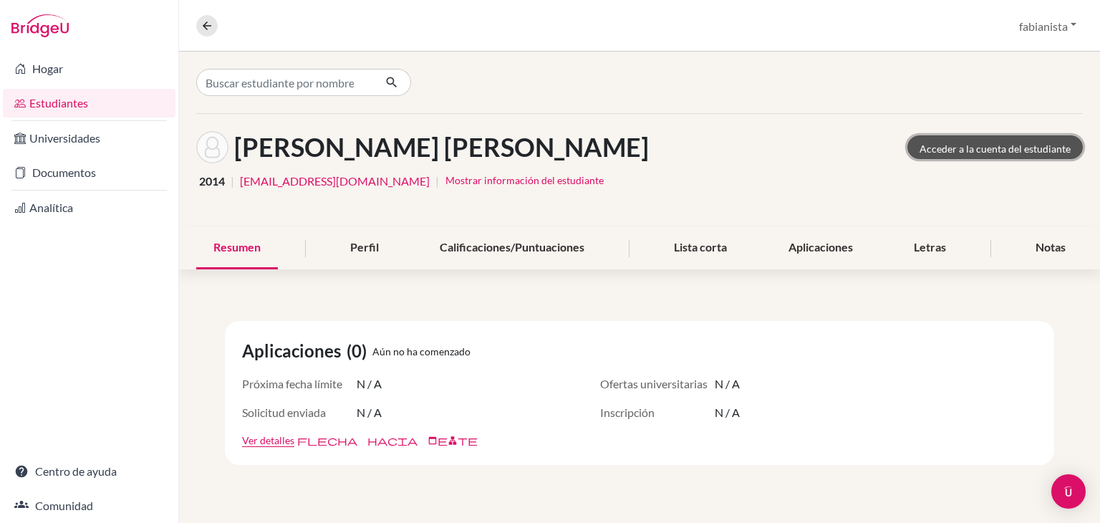
click at [1009, 151] on font "Acceder a la cuenta del estudiante" at bounding box center [994, 148] width 151 height 12
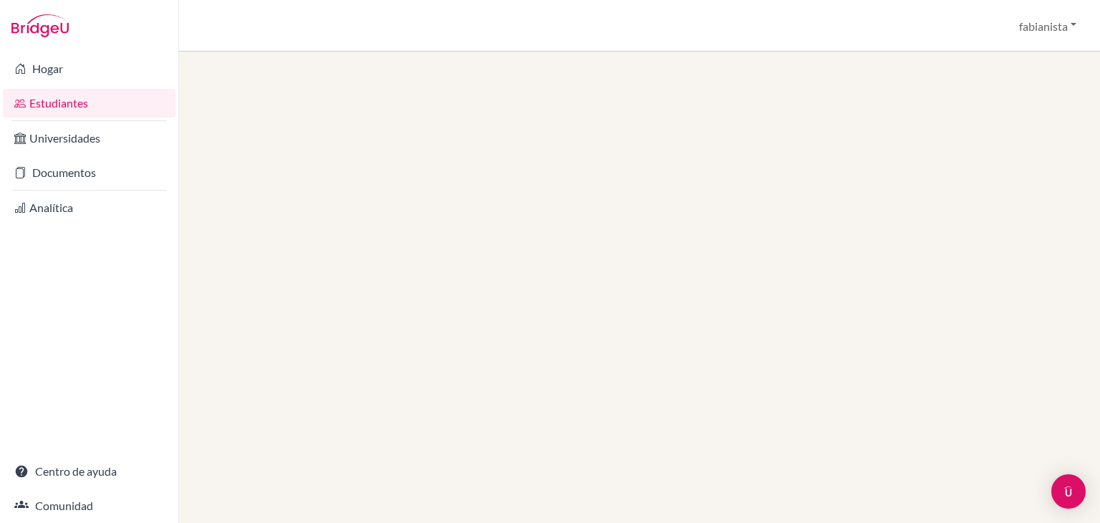
click at [52, 111] on font "Estudiantes" at bounding box center [58, 102] width 59 height 17
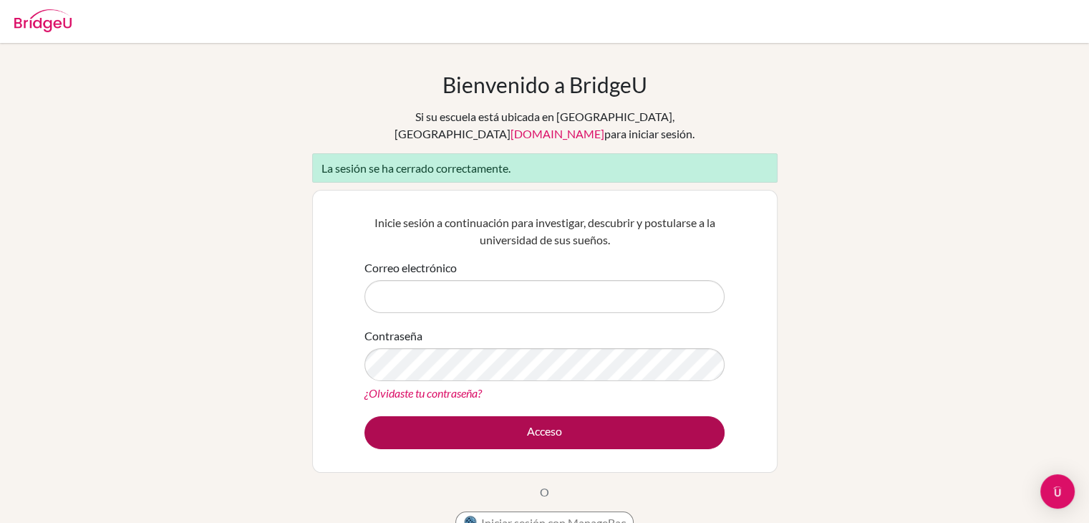
type input "[EMAIL_ADDRESS][DOMAIN_NAME]"
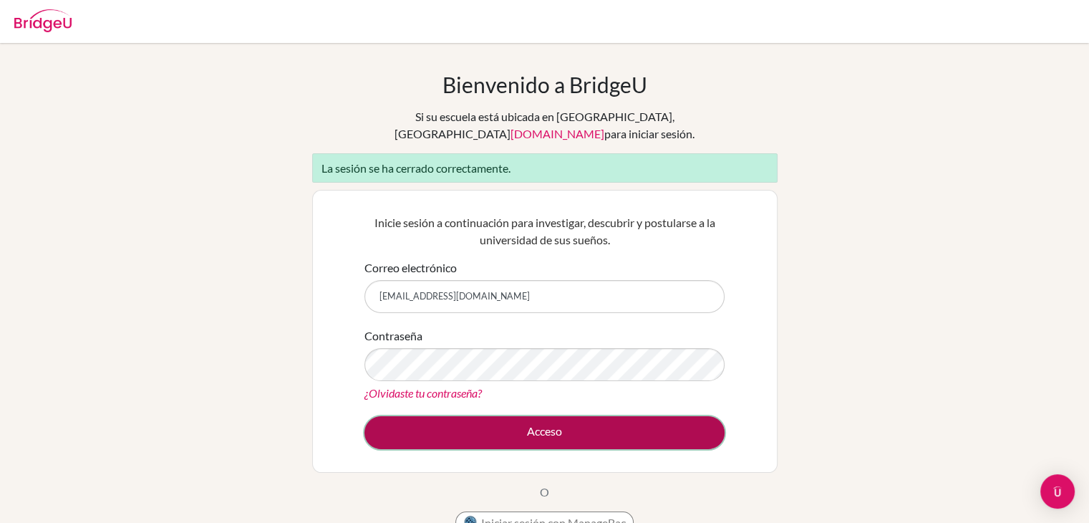
click at [538, 424] on font "Acceso" at bounding box center [544, 431] width 35 height 14
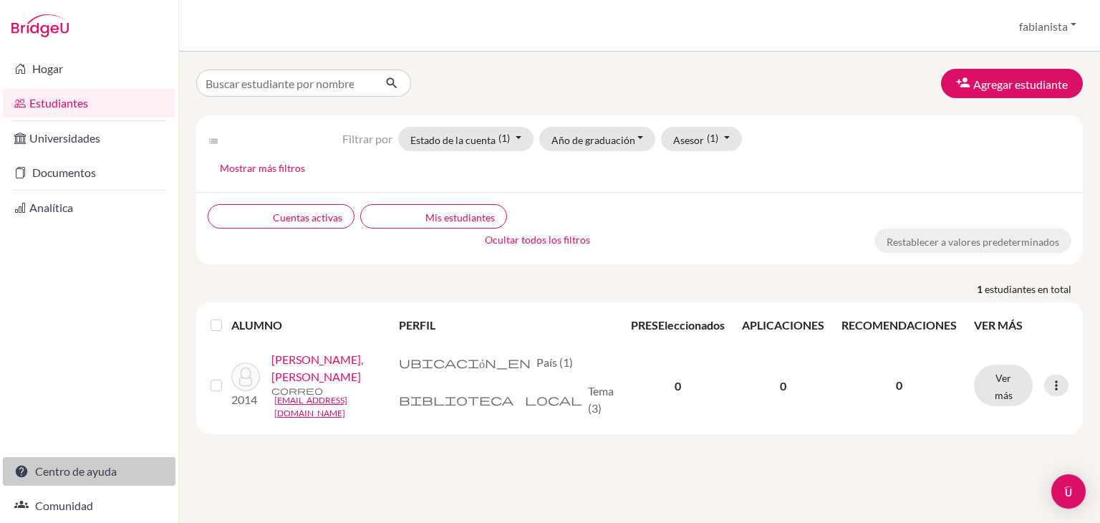
click at [45, 465] on font "Centro de ayuda" at bounding box center [76, 471] width 82 height 14
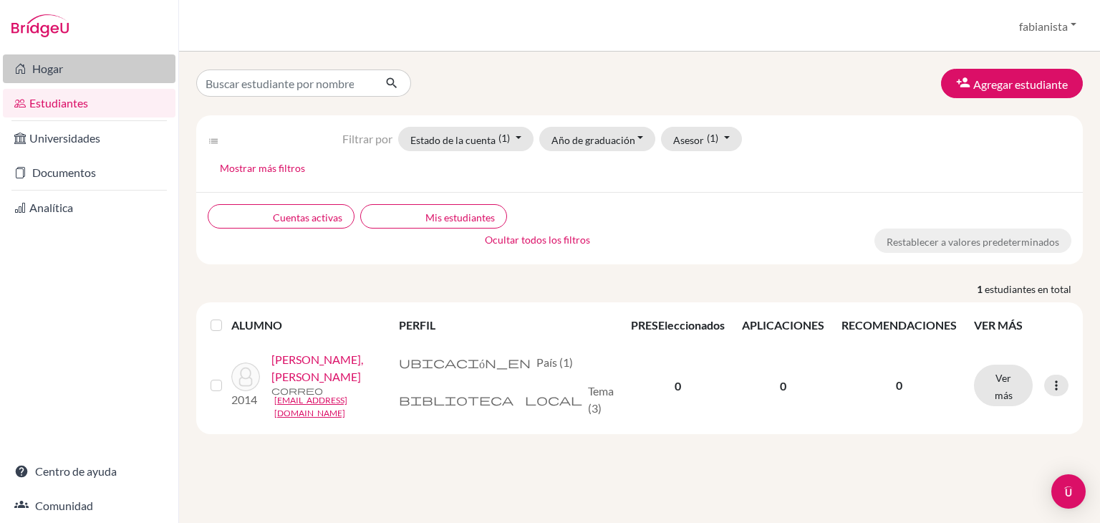
click at [53, 67] on font "Hogar" at bounding box center [47, 69] width 31 height 14
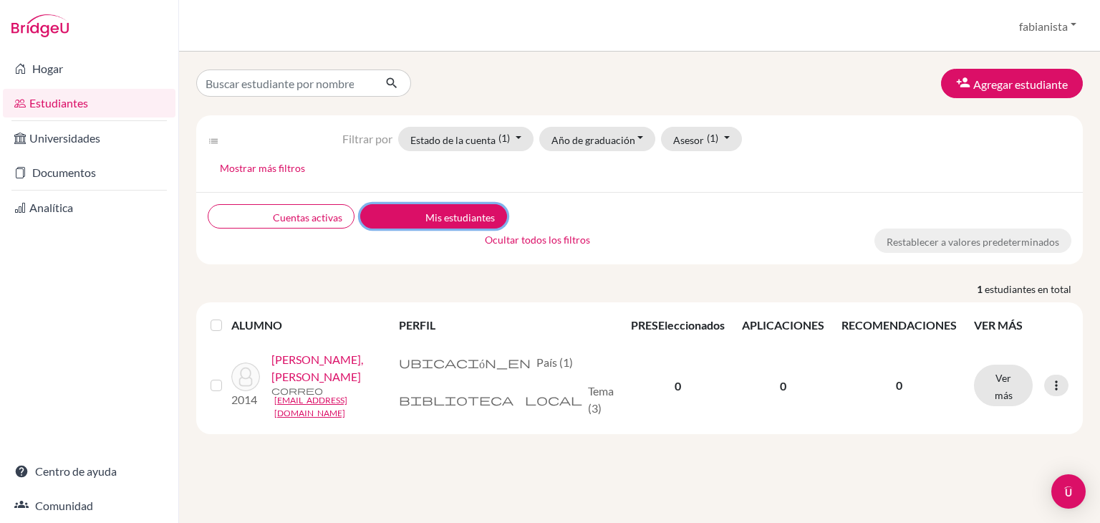
click at [440, 222] on button "claro Mis estudiantes" at bounding box center [433, 216] width 147 height 24
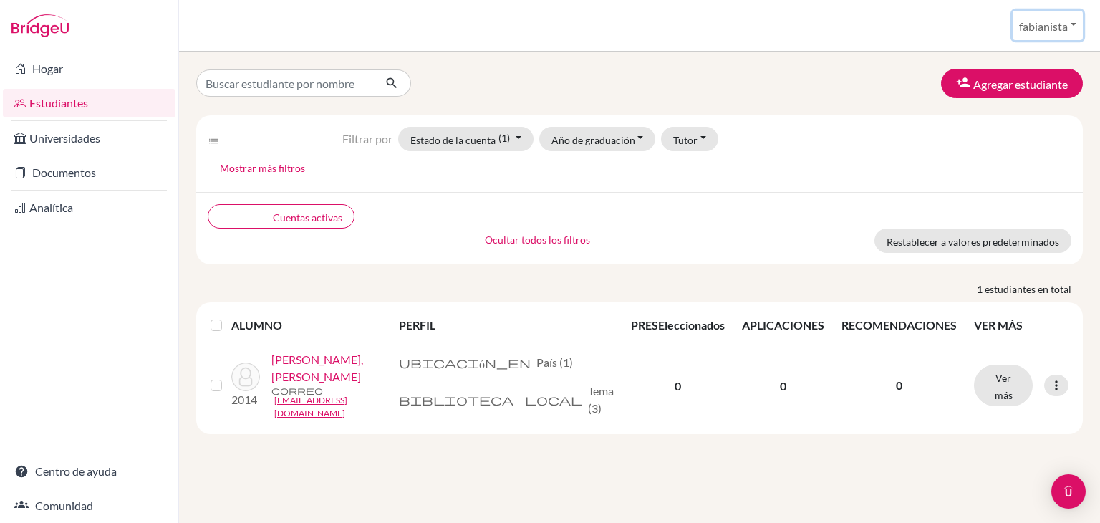
click at [1042, 37] on button "fabianista" at bounding box center [1047, 25] width 70 height 29
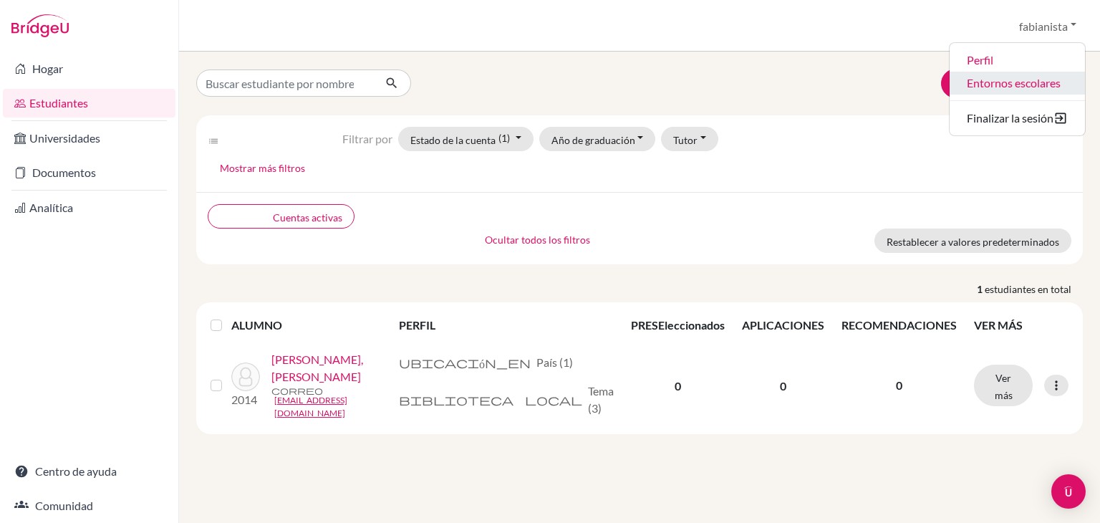
click at [992, 87] on font "Entornos escolares" at bounding box center [1013, 83] width 94 height 14
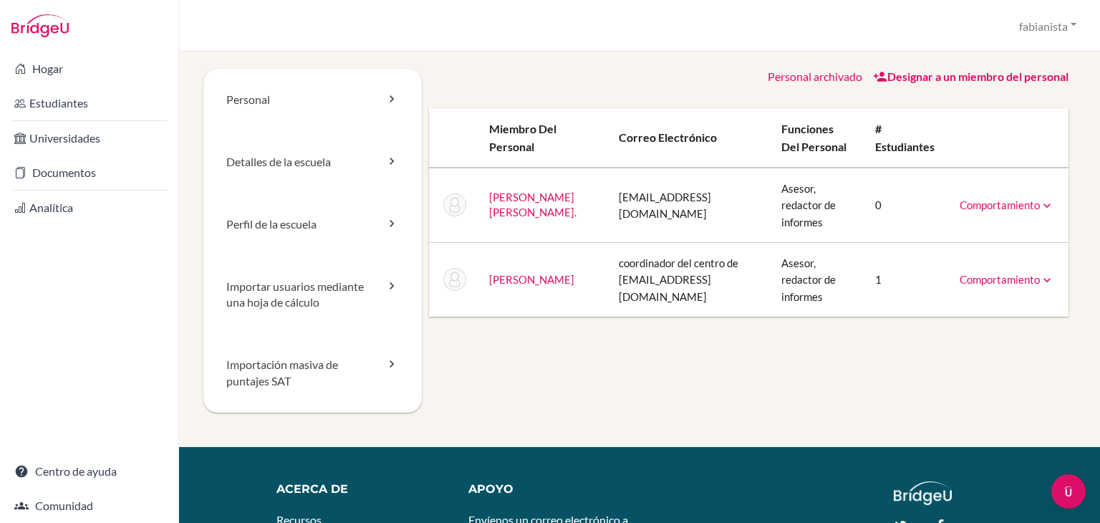
click at [554, 80] on div "Personal archivado Designar a un miembro del personal" at bounding box center [749, 77] width 640 height 16
click at [385, 165] on icon at bounding box center [391, 161] width 14 height 14
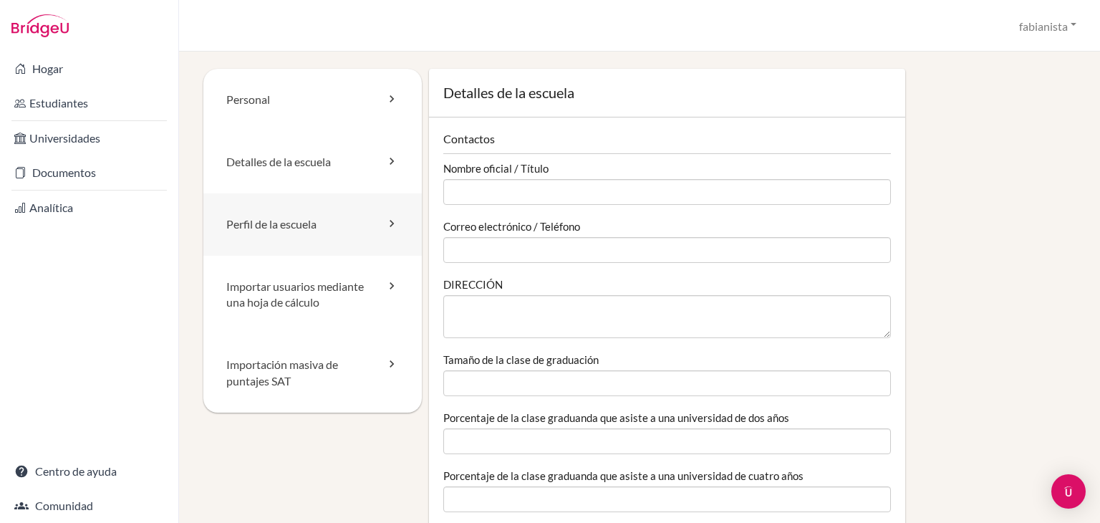
click at [390, 218] on icon at bounding box center [391, 223] width 14 height 14
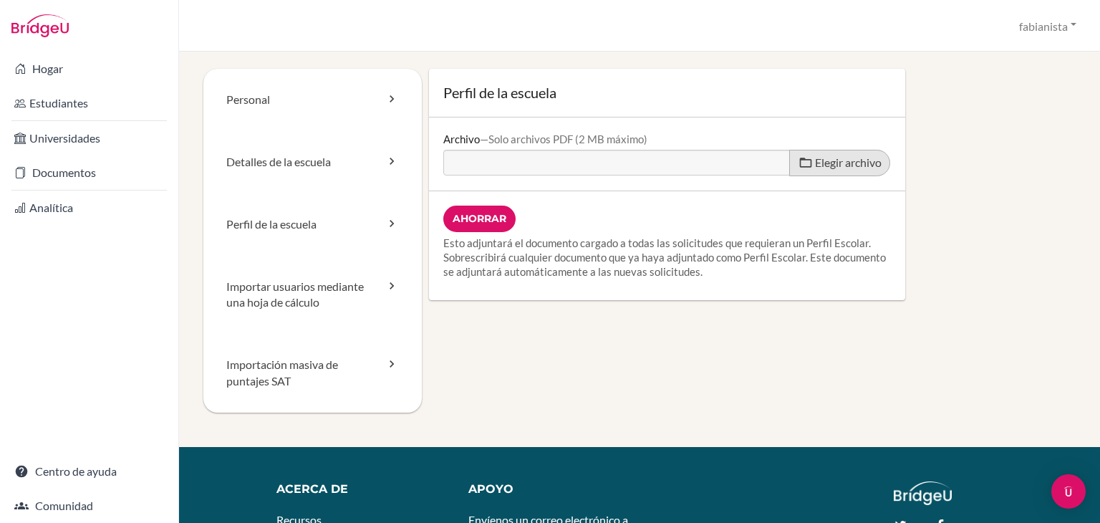
click at [848, 166] on font "Elegir archivo" at bounding box center [848, 162] width 67 height 14
click at [662, 166] on input "Elegir archivo" at bounding box center [552, 158] width 219 height 16
click at [312, 298] on font "Importar usuarios mediante una hoja de cálculo" at bounding box center [294, 294] width 137 height 30
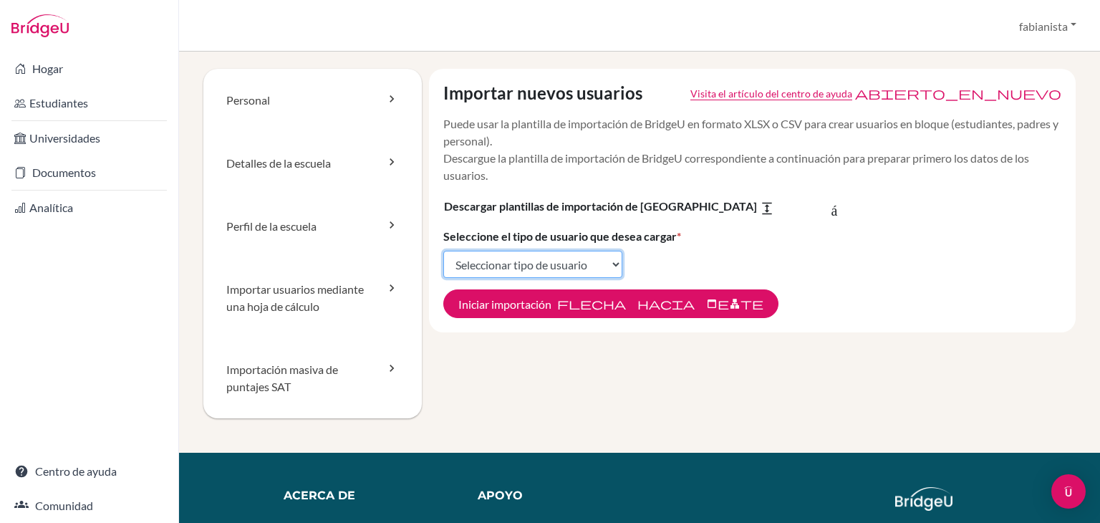
click at [609, 267] on select "Seleccionar tipo de usuario Estudiantes Estudiantes y padres Padres Asesores Re…" at bounding box center [532, 264] width 179 height 27
click at [531, 269] on select "Seleccionar tipo de usuario Estudiantes Estudiantes y padres Padres Asesores Re…" at bounding box center [532, 264] width 179 height 27
select select "students"
click at [443, 251] on select "Seleccionar tipo de usuario Estudiantes Estudiantes y padres Padres Asesores Re…" at bounding box center [532, 264] width 179 height 27
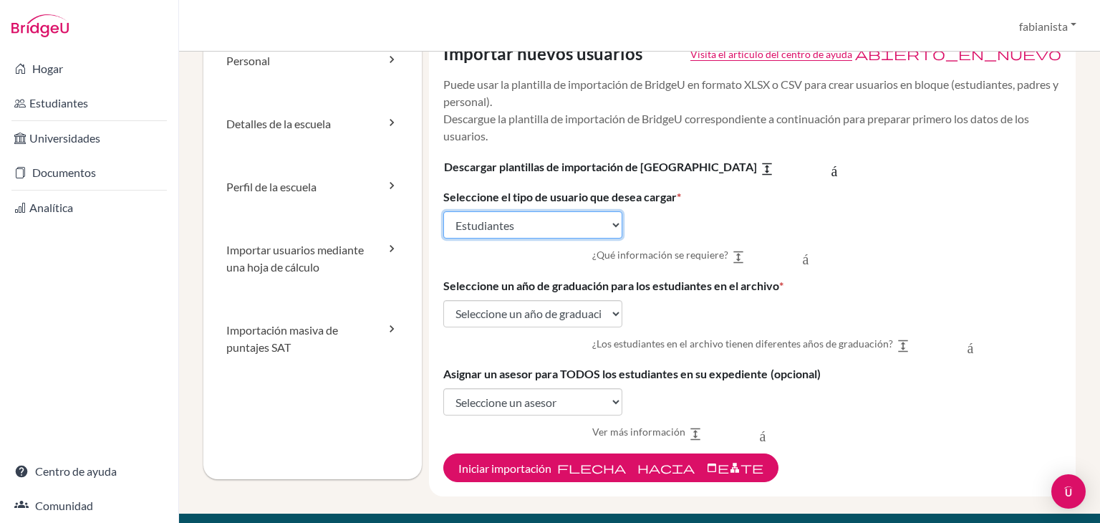
scroll to position [72, 0]
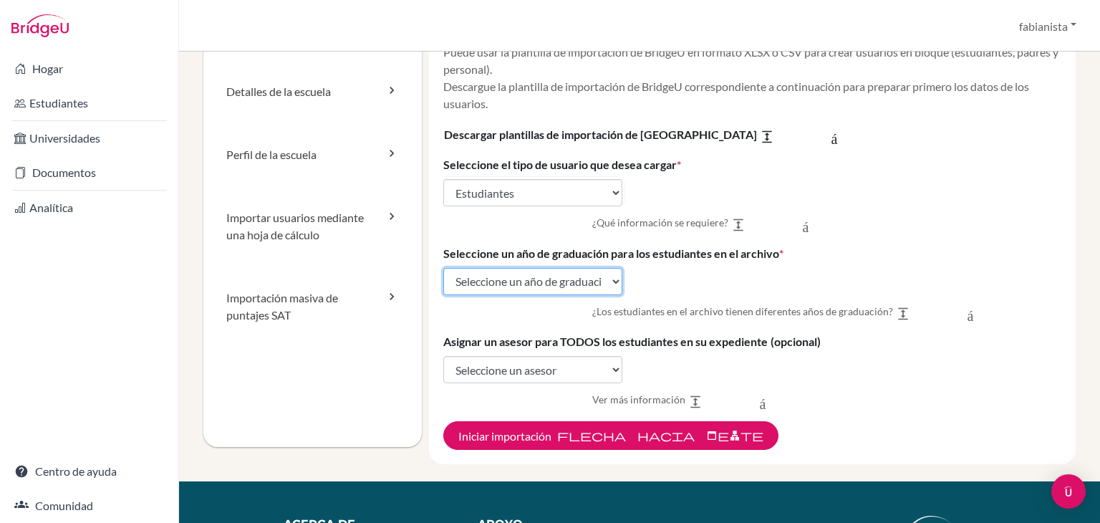
click at [608, 281] on select "Seleccione un año de graduación 2024 2025 2026 2027 2028 2029" at bounding box center [532, 281] width 179 height 27
click at [443, 268] on select "Seleccione un año de graduación 2024 2025 2026 2027 2028 2029" at bounding box center [532, 281] width 179 height 27
click at [605, 281] on select "Seleccione un año de graduación 2024 2025 2026 2027 2028 2029" at bounding box center [532, 281] width 179 height 27
click at [443, 268] on select "Seleccione un año de graduación 2024 2025 2026 2027 2028 2029" at bounding box center [532, 281] width 179 height 27
click at [578, 288] on select "Seleccione un año de graduación 2024 2025 2026 2027 2028 2029" at bounding box center [532, 281] width 179 height 27
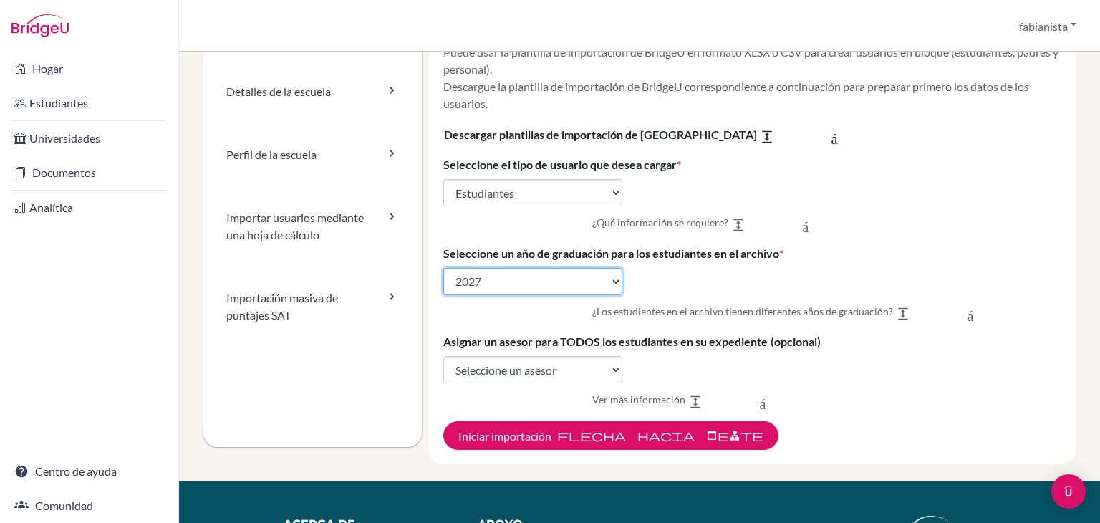
select select "2026"
click at [443, 268] on select "Seleccione un año de graduación 2024 2025 2026 2027 2028 2029" at bounding box center [532, 281] width 179 height 27
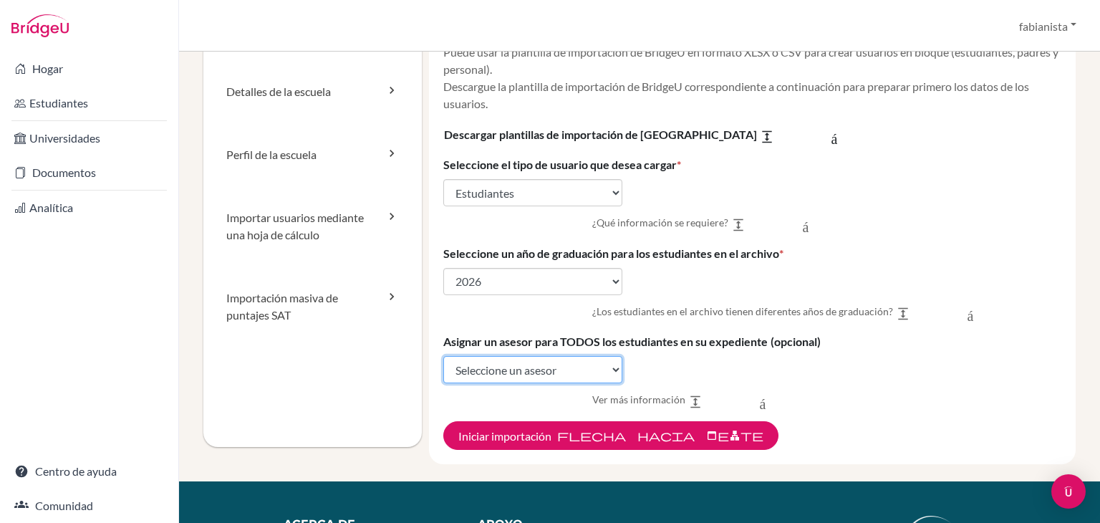
click at [570, 371] on select "Seleccione un asesor [PERSON_NAME] [PERSON_NAME]" at bounding box center [532, 369] width 179 height 27
select select "455662"
click at [443, 357] on select "Seleccione un asesor [PERSON_NAME] [PERSON_NAME]" at bounding box center [532, 369] width 179 height 27
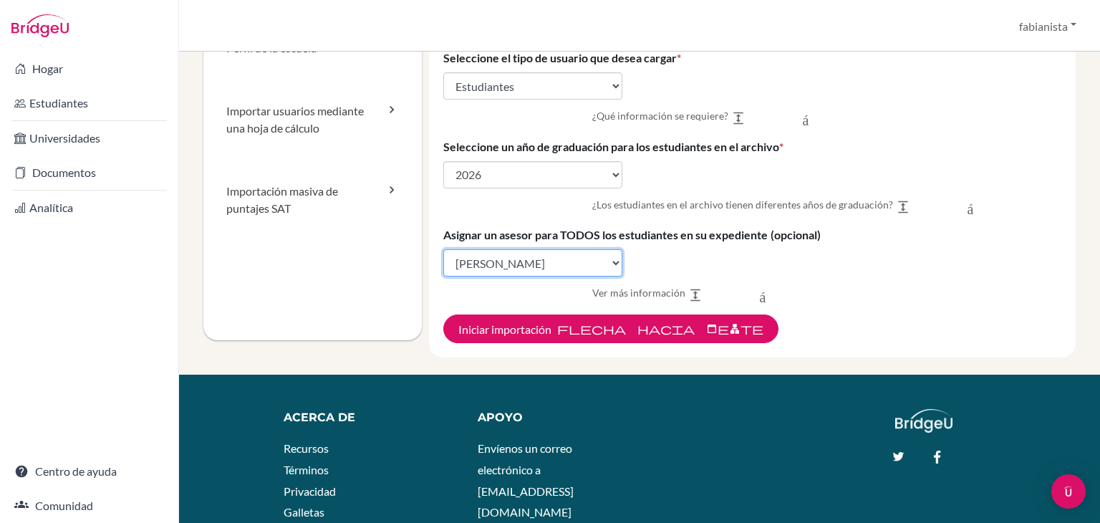
scroll to position [215, 0]
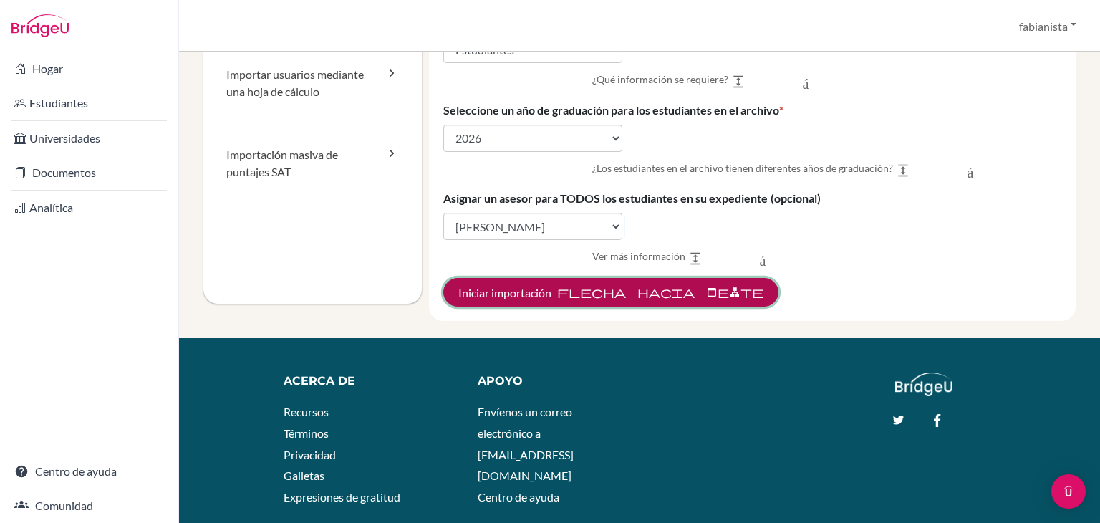
click at [687, 297] on font "flecha hacia adelante" at bounding box center [660, 292] width 206 height 14
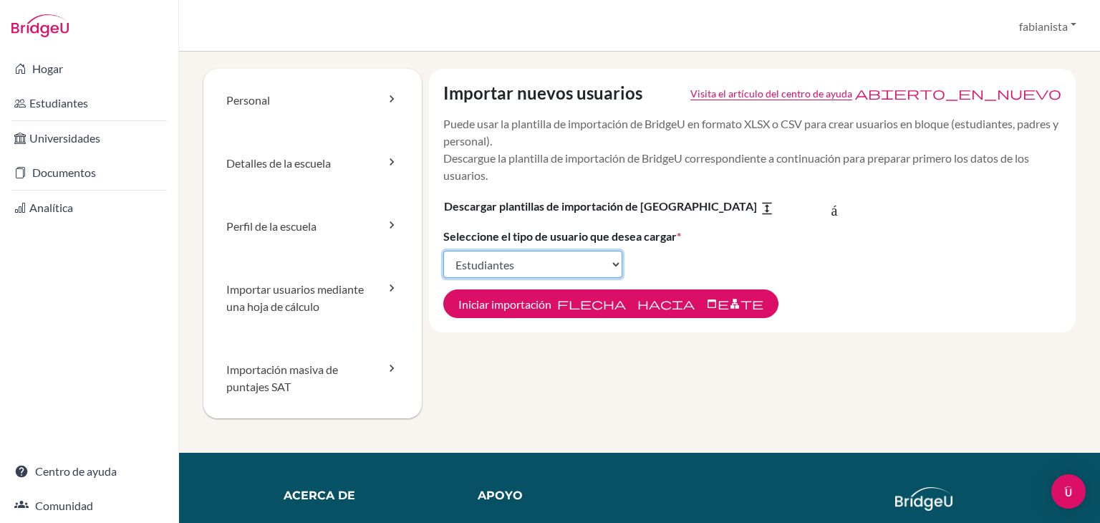
click at [557, 268] on select "Seleccionar tipo de usuario Estudiantes Estudiantes y padres Padres Asesores Re…" at bounding box center [532, 264] width 179 height 27
click at [443, 251] on select "Seleccionar tipo de usuario Estudiantes Estudiantes y padres Padres Asesores Re…" at bounding box center [532, 264] width 179 height 27
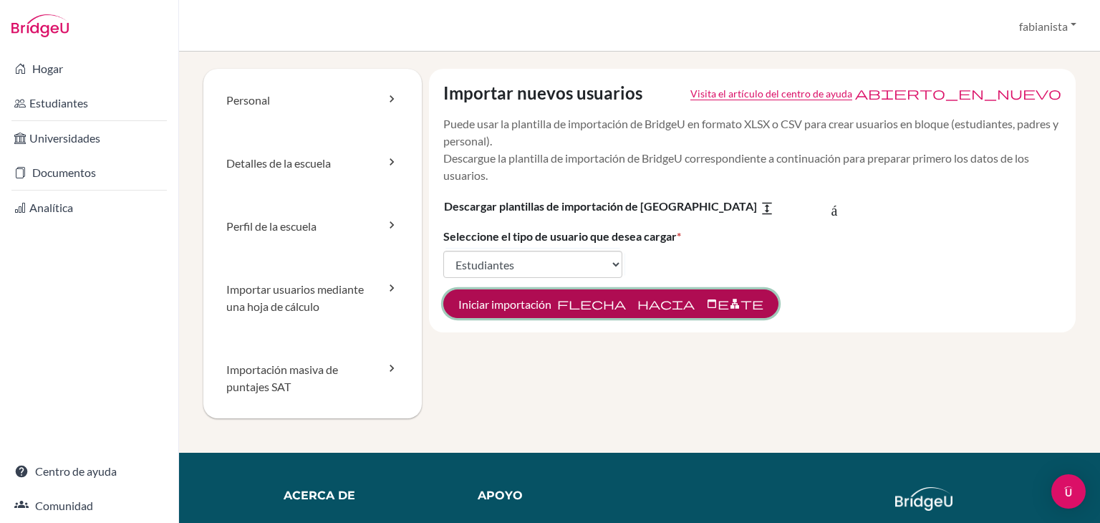
click at [591, 304] on font "flecha hacia adelante" at bounding box center [660, 303] width 206 height 14
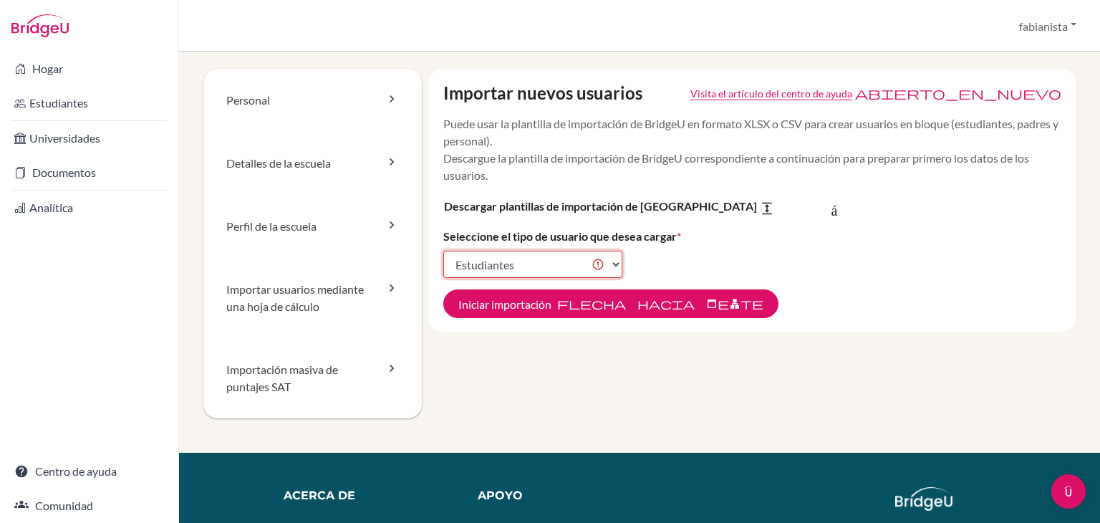
click at [578, 265] on select "Seleccionar tipo de usuario Estudiantes Estudiantes y padres Padres Asesores Re…" at bounding box center [532, 264] width 179 height 27
click at [443, 251] on select "Seleccionar tipo de usuario Estudiantes Estudiantes y padres Padres Asesores Re…" at bounding box center [532, 264] width 179 height 27
click at [597, 265] on select "Seleccionar tipo de usuario Estudiantes Estudiantes y padres Padres Asesores Re…" at bounding box center [532, 264] width 179 height 27
click at [443, 251] on select "Seleccionar tipo de usuario Estudiantes Estudiantes y padres Padres Asesores Re…" at bounding box center [532, 264] width 179 height 27
click at [598, 264] on select "Seleccionar tipo de usuario Estudiantes Estudiantes y padres Padres Asesores Re…" at bounding box center [532, 264] width 179 height 27
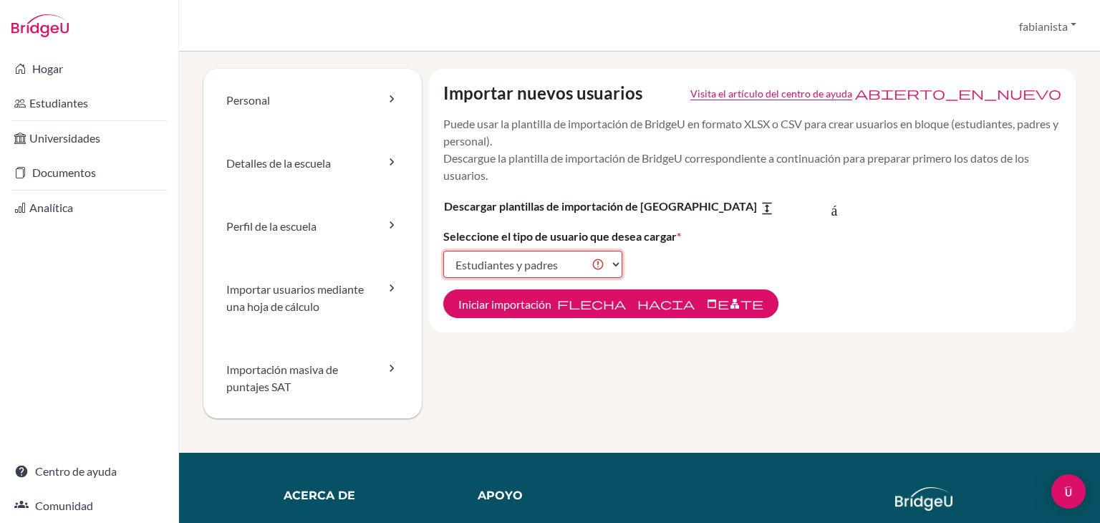
click at [443, 251] on select "Seleccionar tipo de usuario Estudiantes Estudiantes y padres Padres Asesores Re…" at bounding box center [532, 264] width 179 height 27
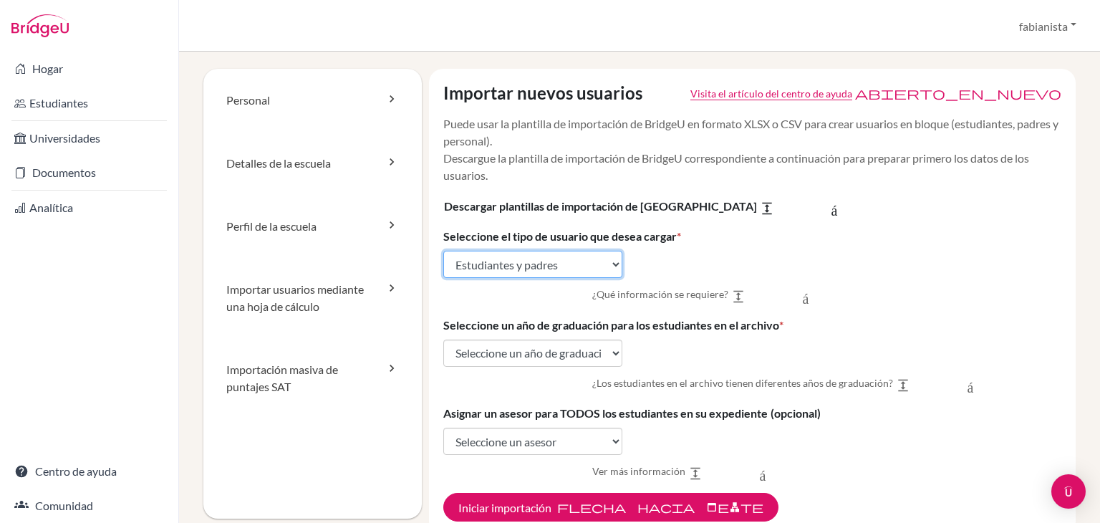
click at [547, 267] on select "Seleccionar tipo de usuario Estudiantes Estudiantes y padres Padres Asesores Re…" at bounding box center [532, 264] width 179 height 27
select select "students"
click at [443, 251] on select "Seleccionar tipo de usuario Estudiantes Estudiantes y padres Padres Asesores Re…" at bounding box center [532, 264] width 179 height 27
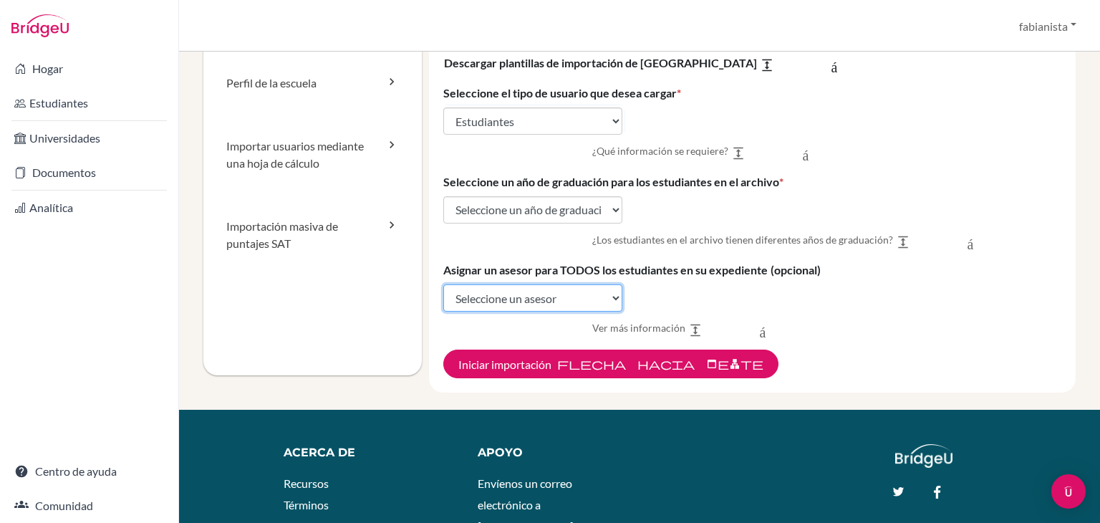
click at [553, 299] on select "Seleccione un asesor [PERSON_NAME] [PERSON_NAME]" at bounding box center [532, 297] width 179 height 27
select select "455662"
click at [443, 285] on select "Seleccione un asesor [PERSON_NAME] [PERSON_NAME]" at bounding box center [532, 297] width 179 height 27
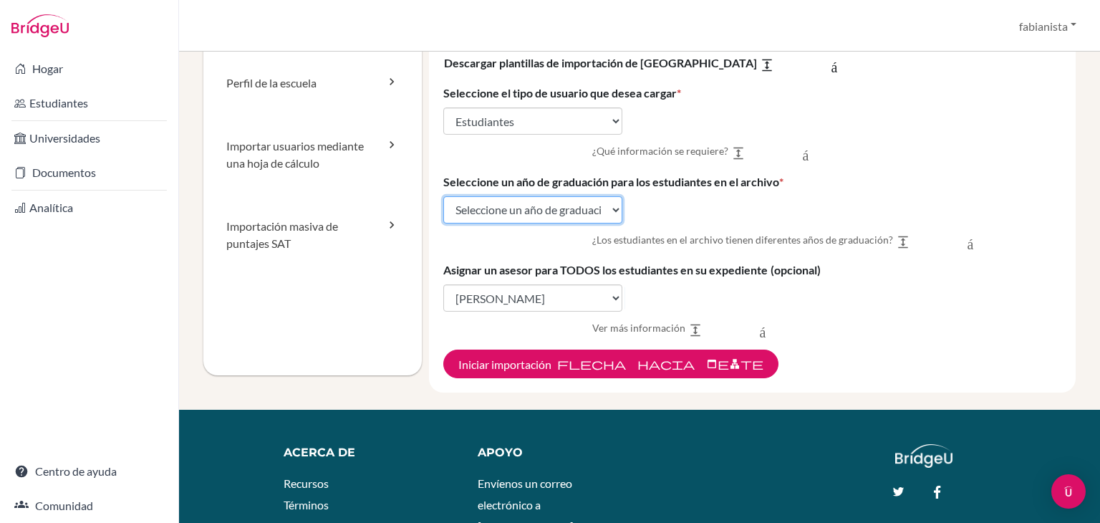
click at [579, 218] on select "Seleccione un año de graduación 2024 2025 2026 2027 2028 2029" at bounding box center [532, 209] width 179 height 27
select select "2026"
click at [443, 196] on select "Seleccione un año de graduación 2024 2025 2026 2027 2028 2029" at bounding box center [532, 209] width 179 height 27
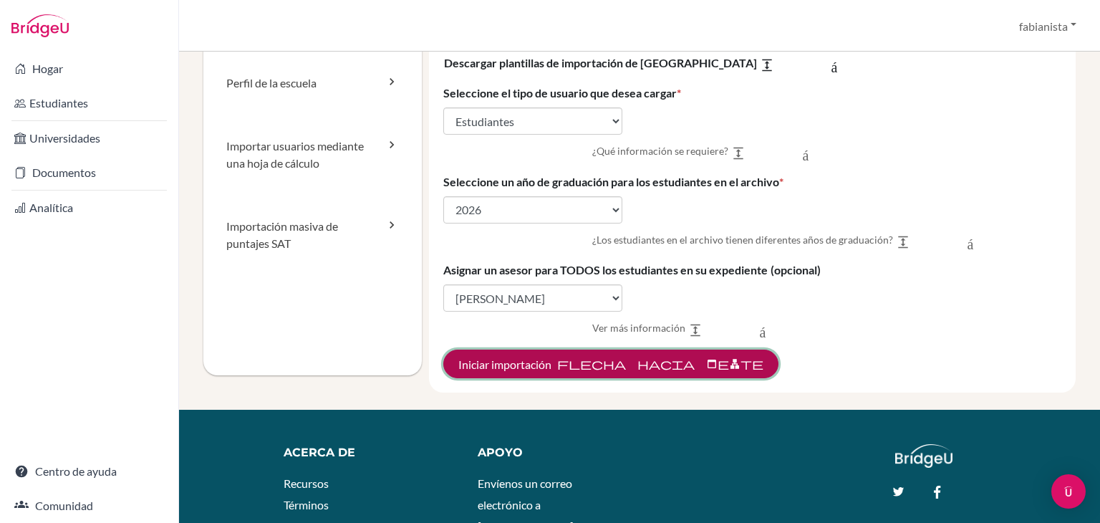
click at [611, 367] on font "flecha hacia adelante" at bounding box center [660, 364] width 206 height 14
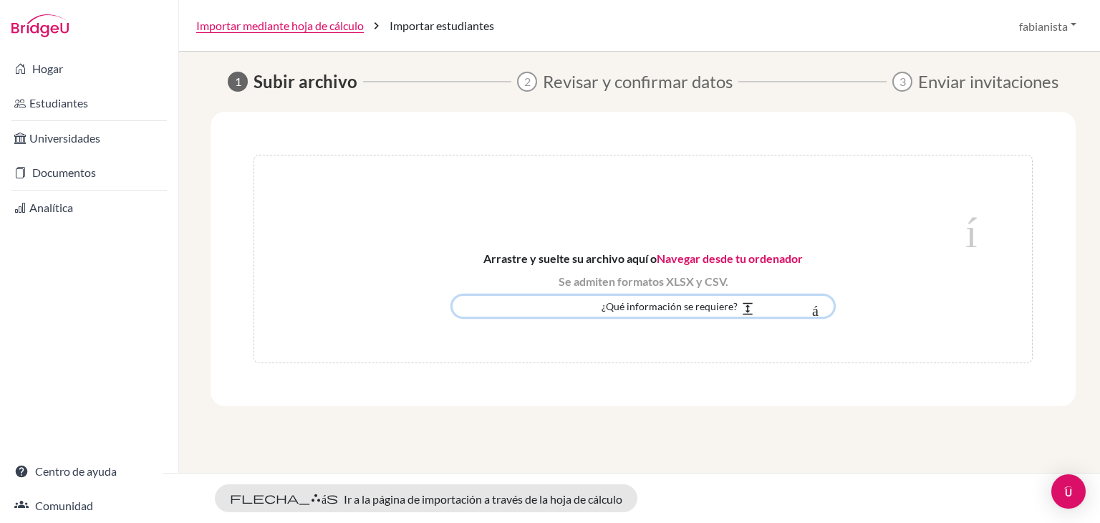
click at [709, 303] on font "¿Qué información se requiere?" at bounding box center [669, 306] width 136 height 12
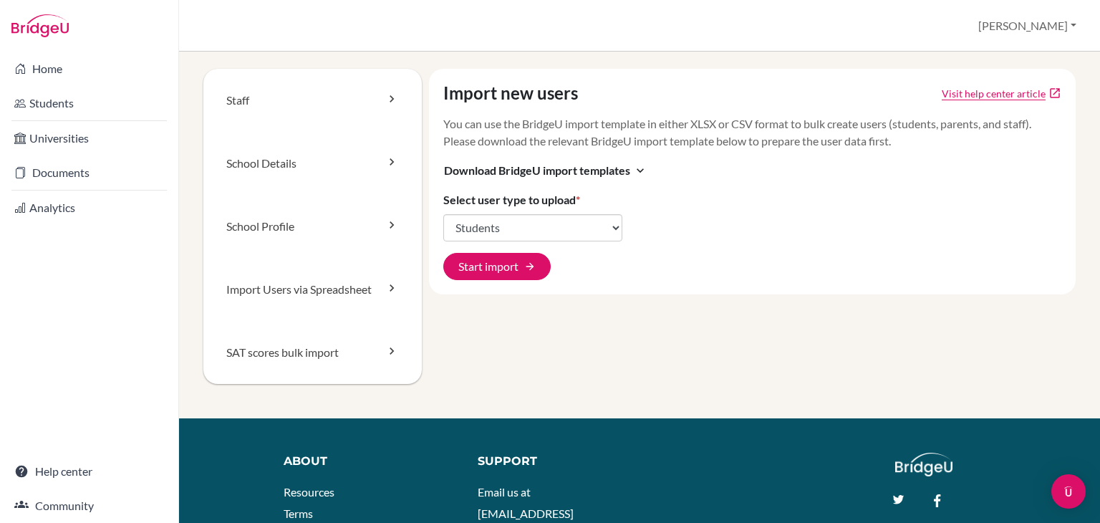
select select "students"
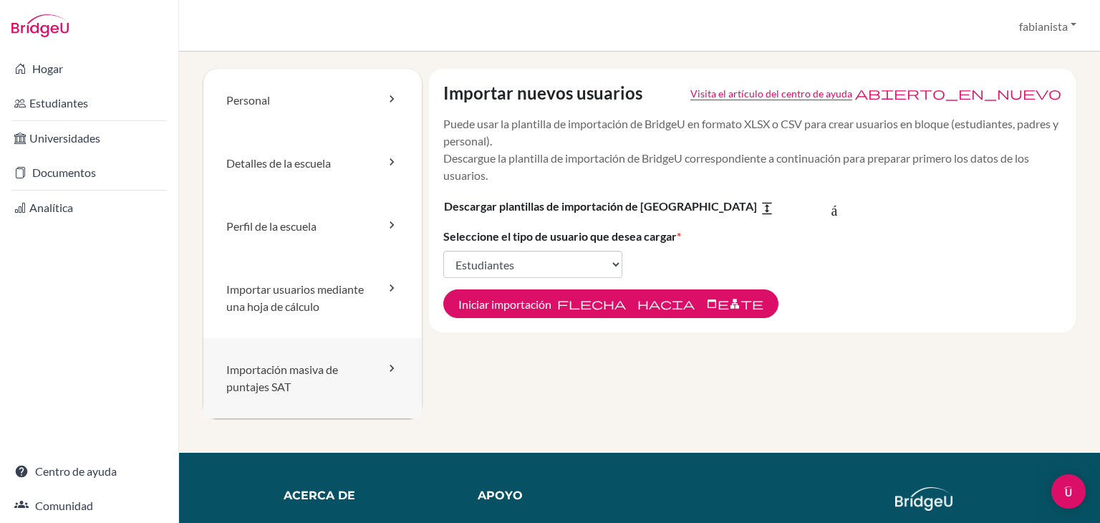
click at [286, 377] on link "Importación masiva de puntajes SAT" at bounding box center [312, 378] width 218 height 80
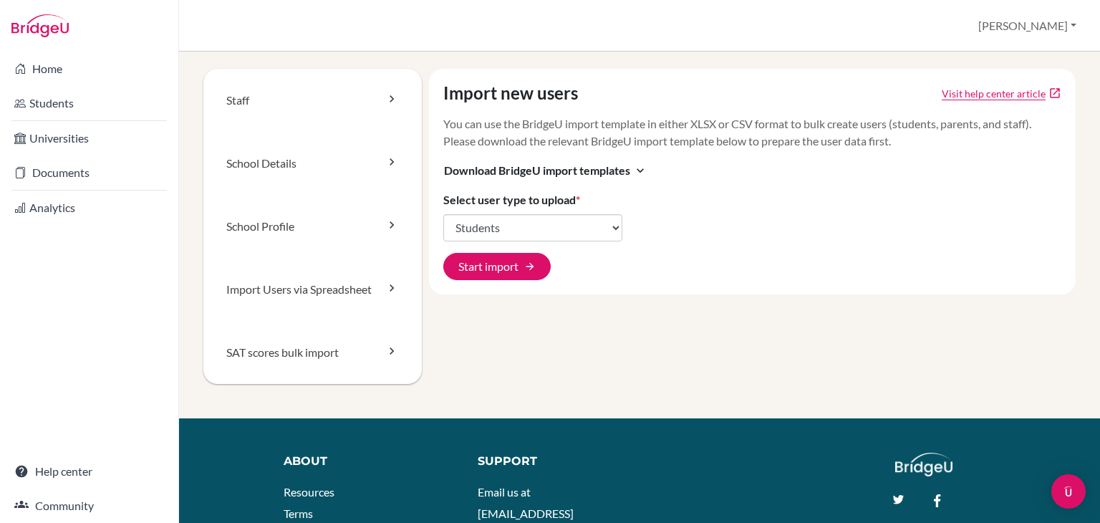
select select "students"
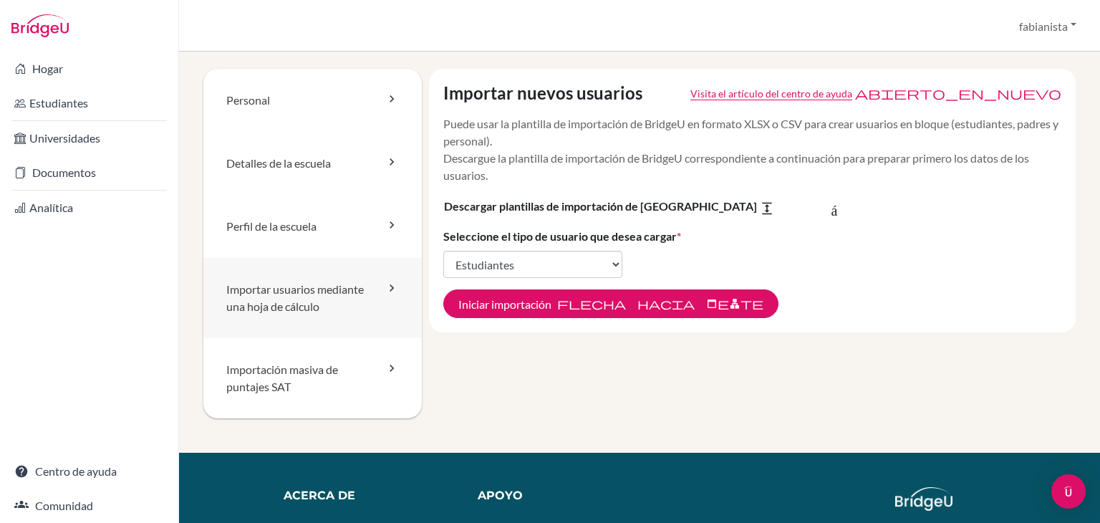
click at [287, 299] on link "Importar usuarios mediante una hoja de cálculo" at bounding box center [312, 298] width 218 height 80
click at [358, 295] on font "Importar usuarios mediante una hoja de cálculo" at bounding box center [294, 297] width 137 height 31
click at [565, 267] on select "Seleccionar tipo de usuario Estudiantes Estudiantes y padres Padres Asesores Re…" at bounding box center [532, 264] width 179 height 27
click at [443, 251] on select "Seleccionar tipo de usuario Estudiantes Estudiantes y padres Padres Asesores Re…" at bounding box center [532, 264] width 179 height 27
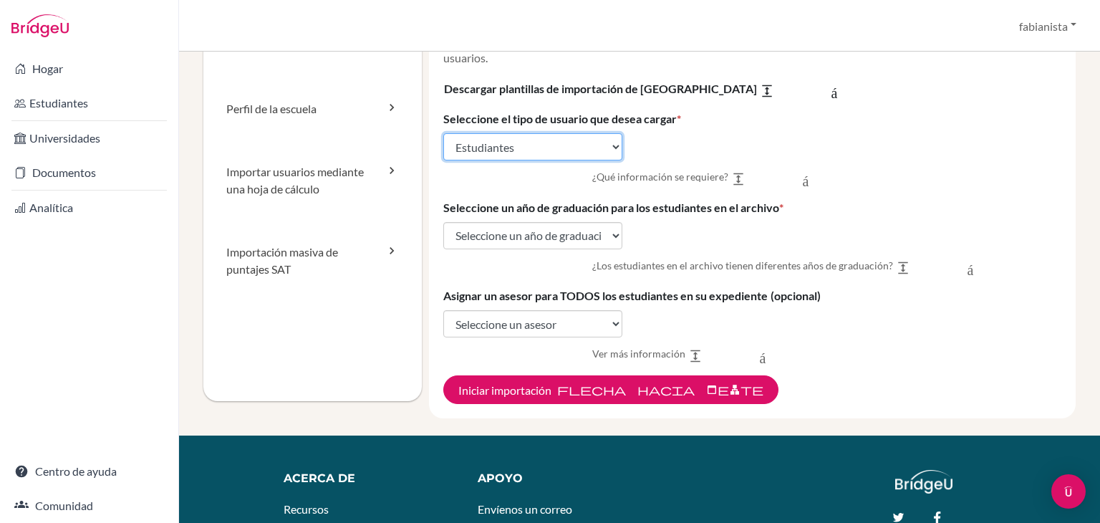
scroll to position [143, 0]
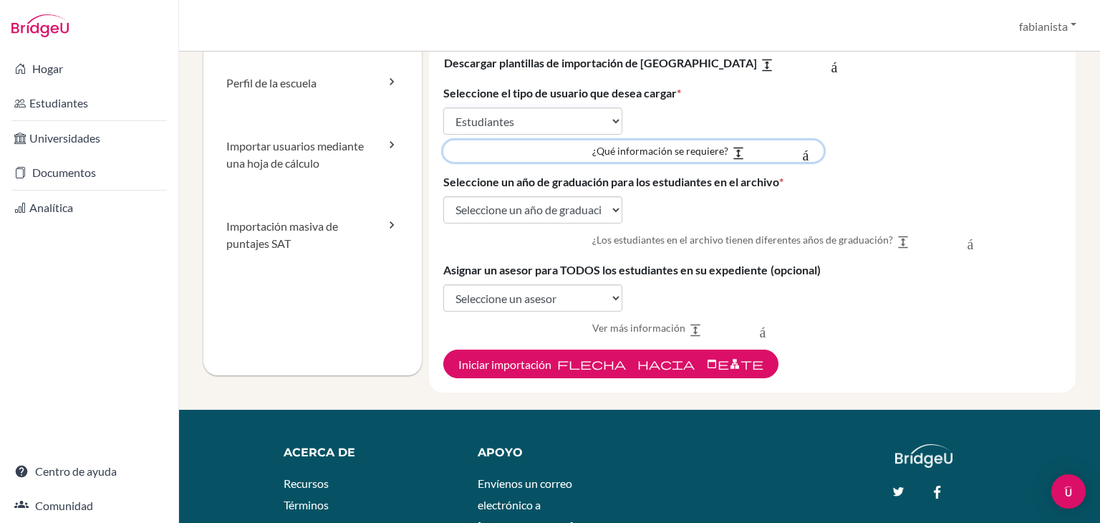
click at [664, 150] on font "¿Qué información se requiere?" at bounding box center [660, 151] width 136 height 12
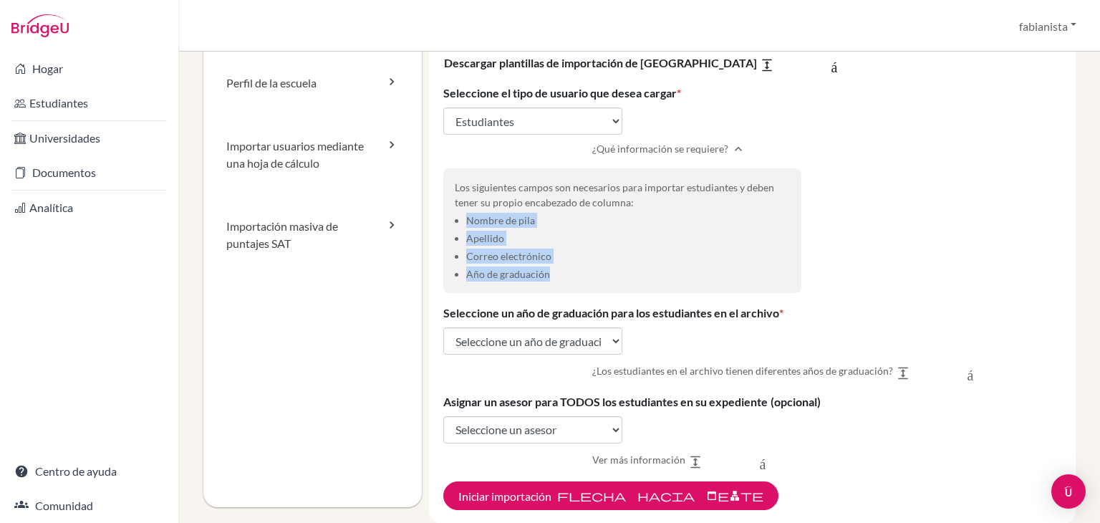
drag, startPoint x: 461, startPoint y: 219, endPoint x: 551, endPoint y: 271, distance: 103.6
click at [551, 271] on ul "Nombre de pila Apellido Correo electrónico Año de graduación" at bounding box center [622, 247] width 335 height 69
copy ul "Nombre de pila Apellido Correo electrónico Año de graduación"
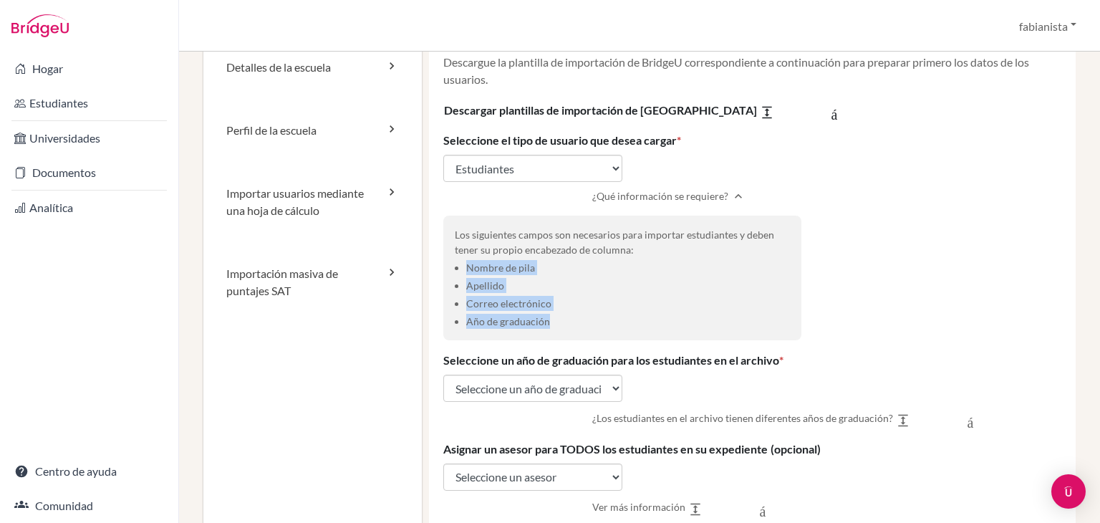
scroll to position [72, 0]
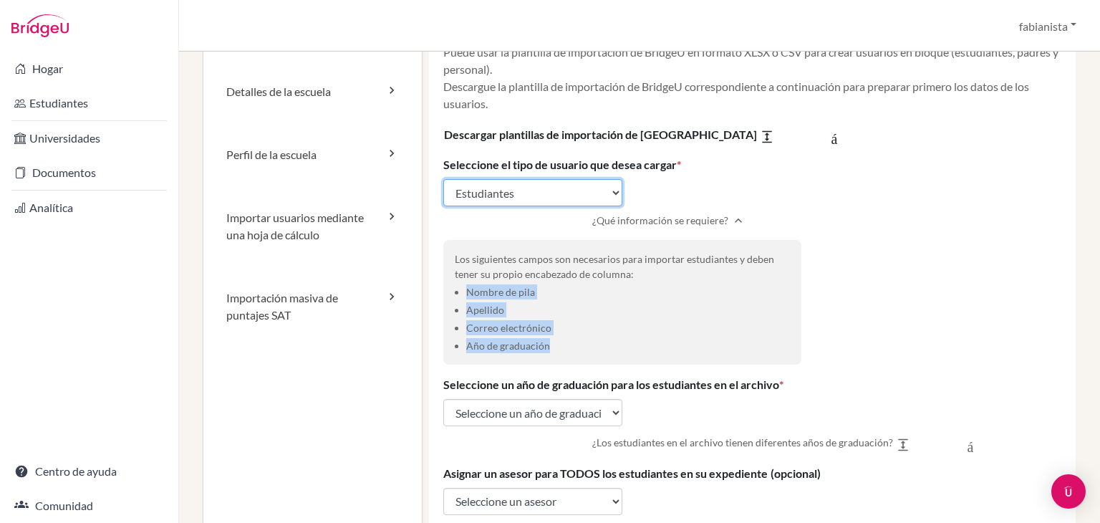
click at [611, 194] on select "Seleccionar tipo de usuario Estudiantes Estudiantes y padres Padres Asesores Re…" at bounding box center [532, 192] width 179 height 27
click at [443, 179] on select "Seleccionar tipo de usuario Estudiantes Estudiantes y padres Padres Asesores Re…" at bounding box center [532, 192] width 179 height 27
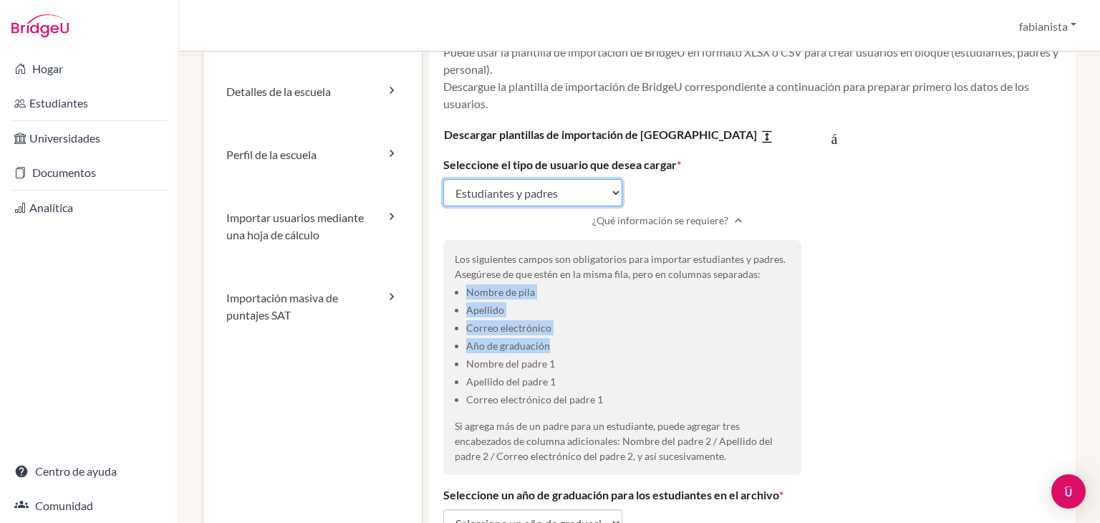
click at [608, 192] on select "Seleccionar tipo de usuario Estudiantes Estudiantes y padres Padres Asesores Re…" at bounding box center [532, 192] width 179 height 27
select select "students"
click at [443, 179] on select "Seleccionar tipo de usuario Estudiantes Estudiantes y padres Padres Asesores Re…" at bounding box center [532, 192] width 179 height 27
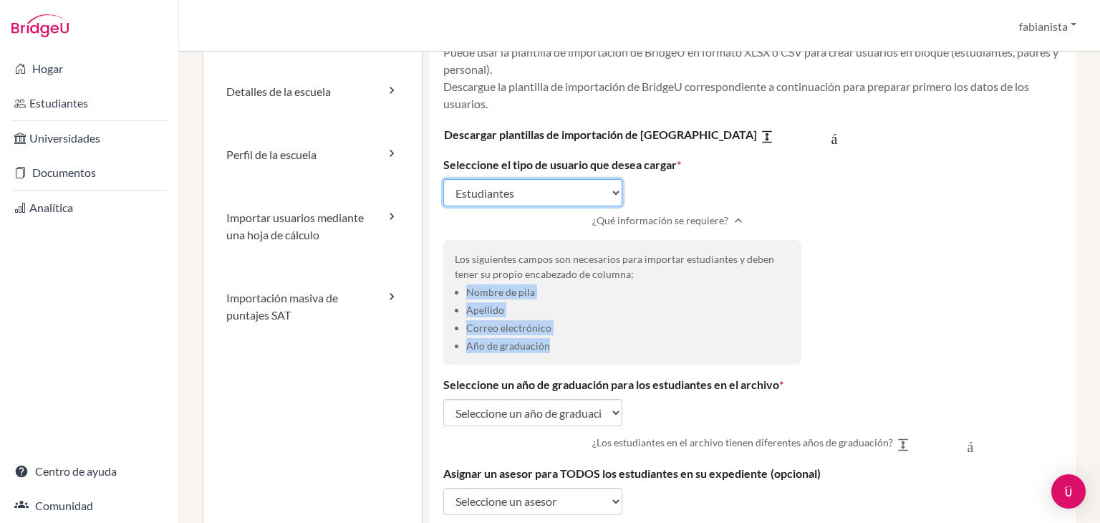
scroll to position [143, 0]
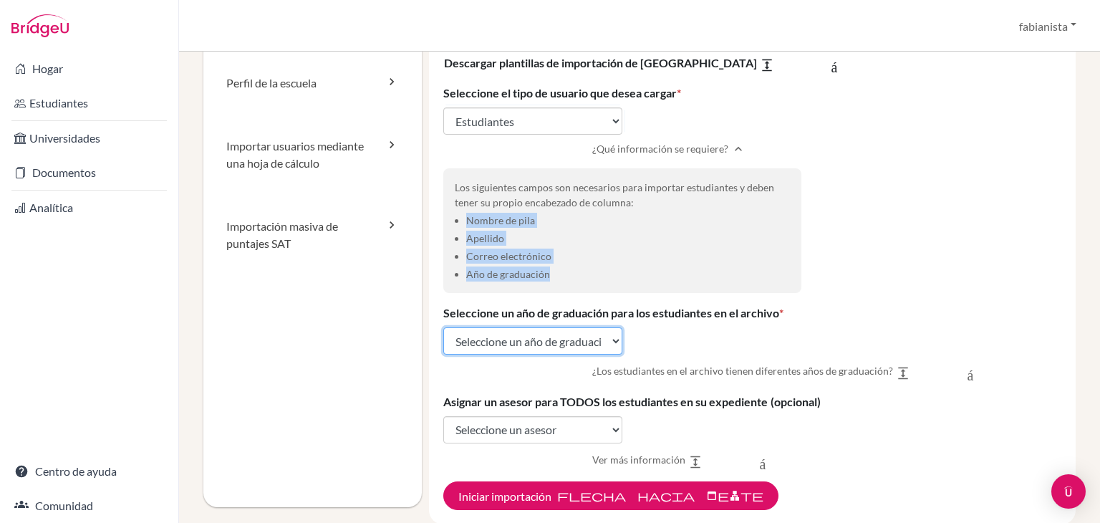
click at [608, 339] on select "Seleccione un año de graduación 2024 2025 2026 2027 2028 2029" at bounding box center [532, 340] width 179 height 27
select select "2026"
click at [443, 327] on select "Seleccione un año de graduación 2024 2025 2026 2027 2028 2029" at bounding box center [532, 340] width 179 height 27
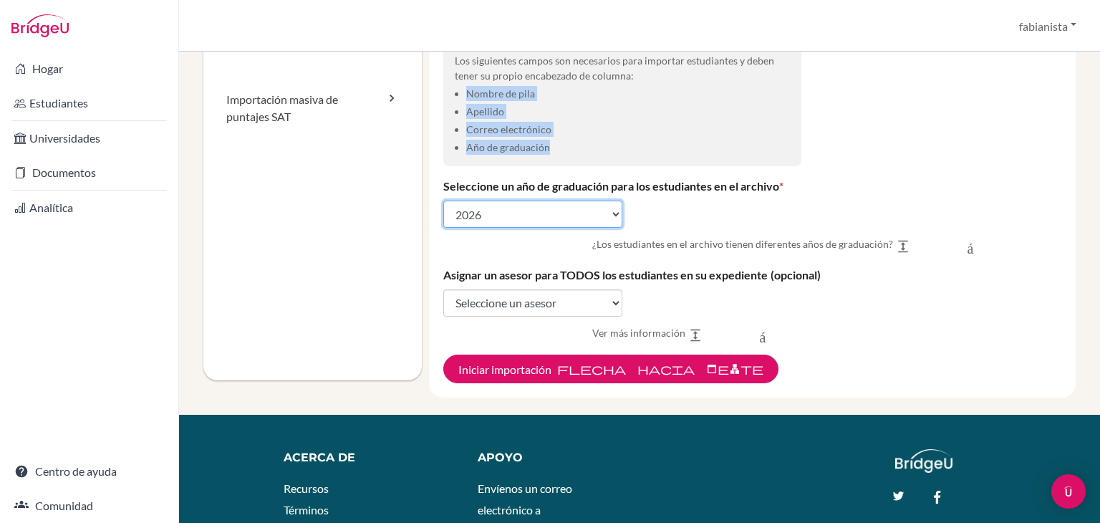
scroll to position [286, 0]
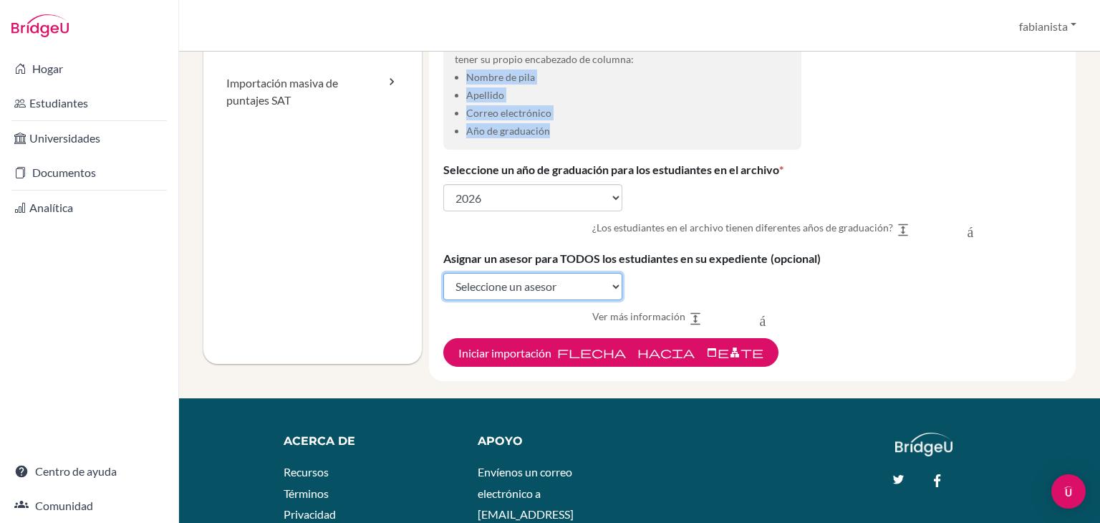
click at [606, 289] on select "Seleccione un asesor Liliana Patricia Gómez Murillo Fabián Infante" at bounding box center [532, 286] width 179 height 27
select select "455662"
click at [443, 273] on select "Seleccione un asesor Liliana Patricia Gómez Murillo Fabián Infante" at bounding box center [532, 286] width 179 height 27
